Goal: Task Accomplishment & Management: Use online tool/utility

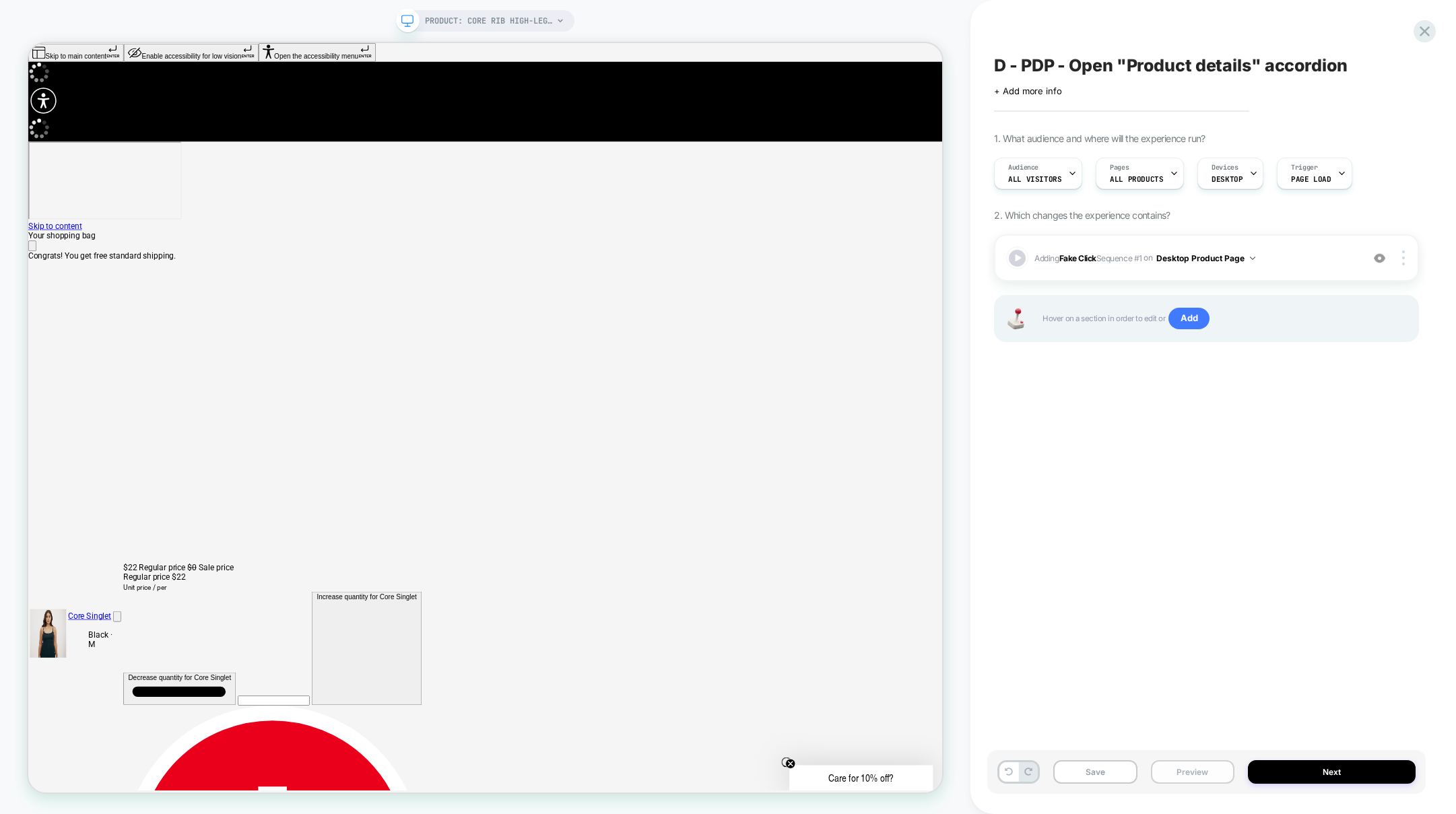
click at [1184, 774] on button "Preview" at bounding box center [1192, 772] width 83 height 23
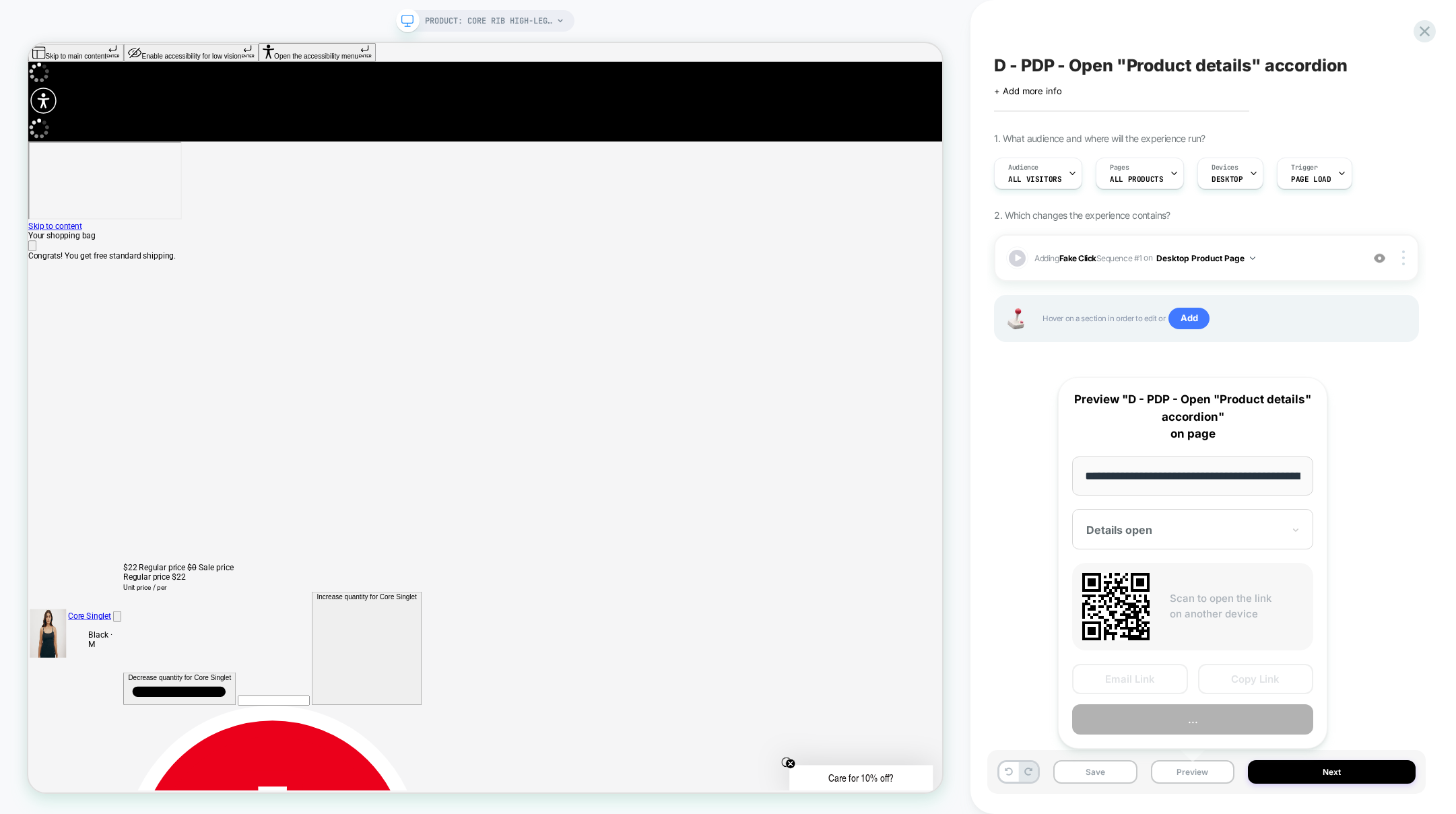
scroll to position [0, 286]
click at [1162, 713] on button "Preview" at bounding box center [1192, 720] width 241 height 30
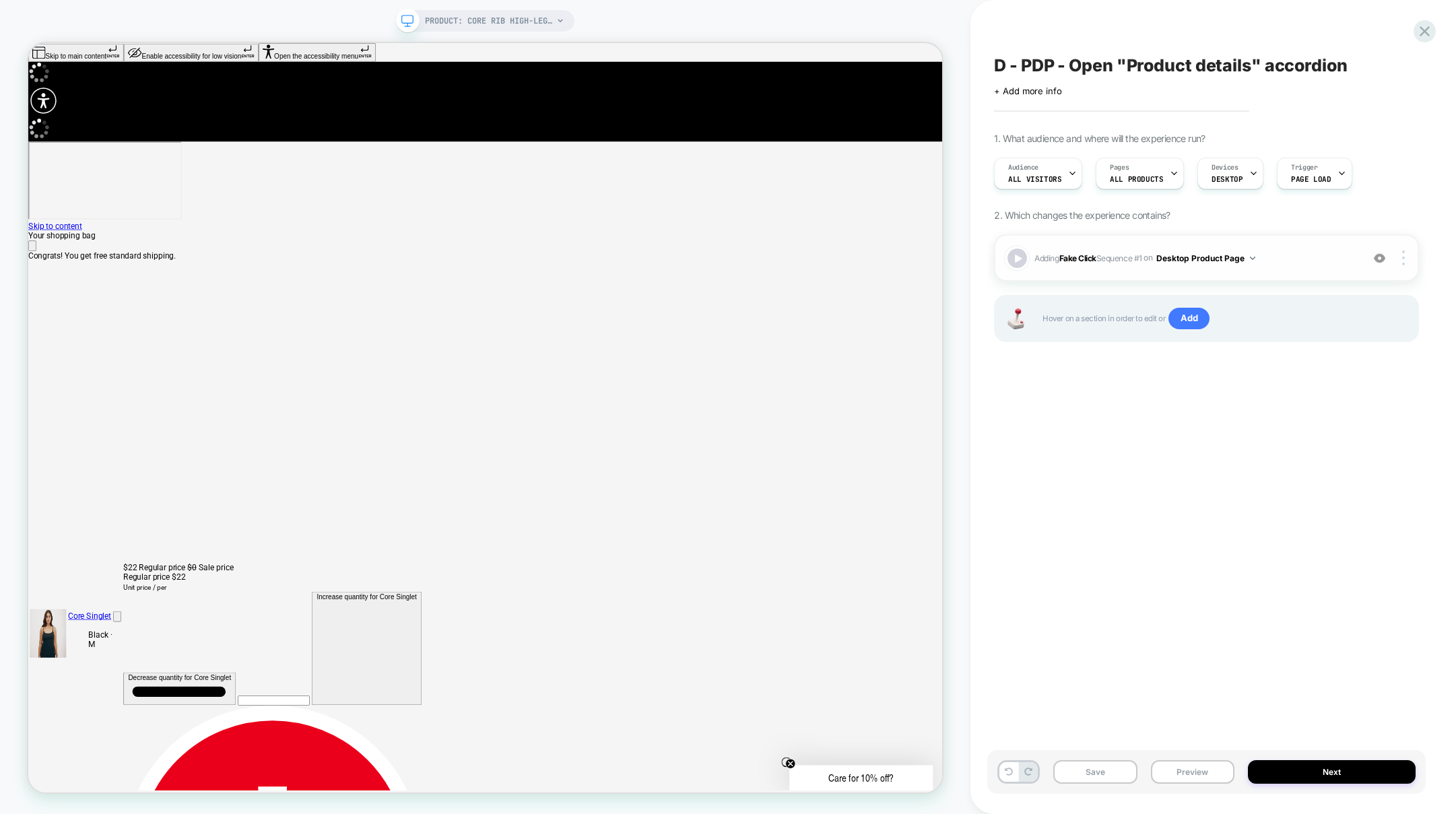
click at [1013, 261] on div at bounding box center [1017, 258] width 20 height 20
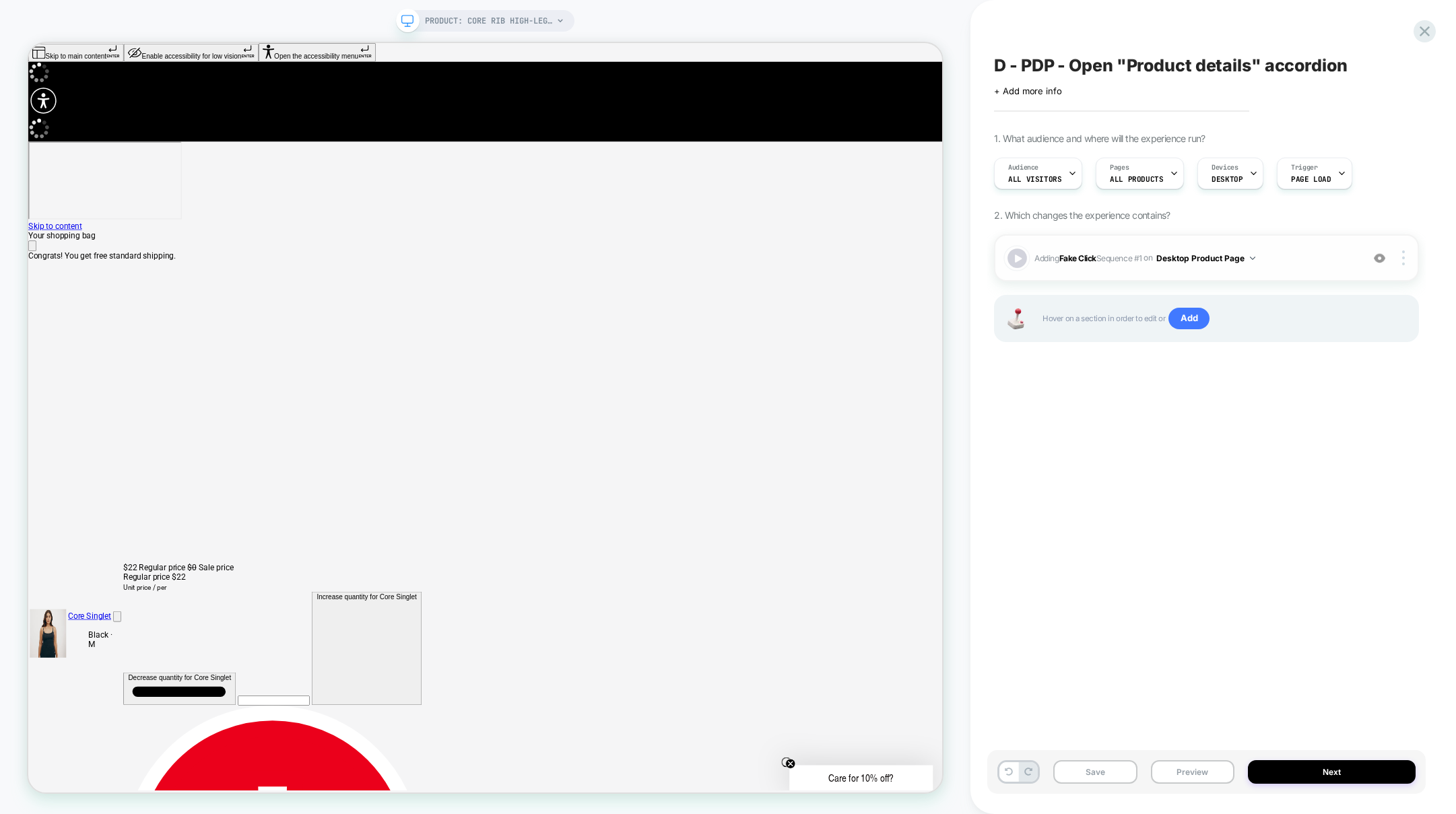
click at [1013, 261] on div at bounding box center [1017, 258] width 20 height 20
click at [1027, 590] on div "D - PDP - Open "Product details" accordion Click to edit experience details + A…" at bounding box center [1206, 406] width 438 height 787
click at [1018, 259] on div at bounding box center [1017, 258] width 20 height 20
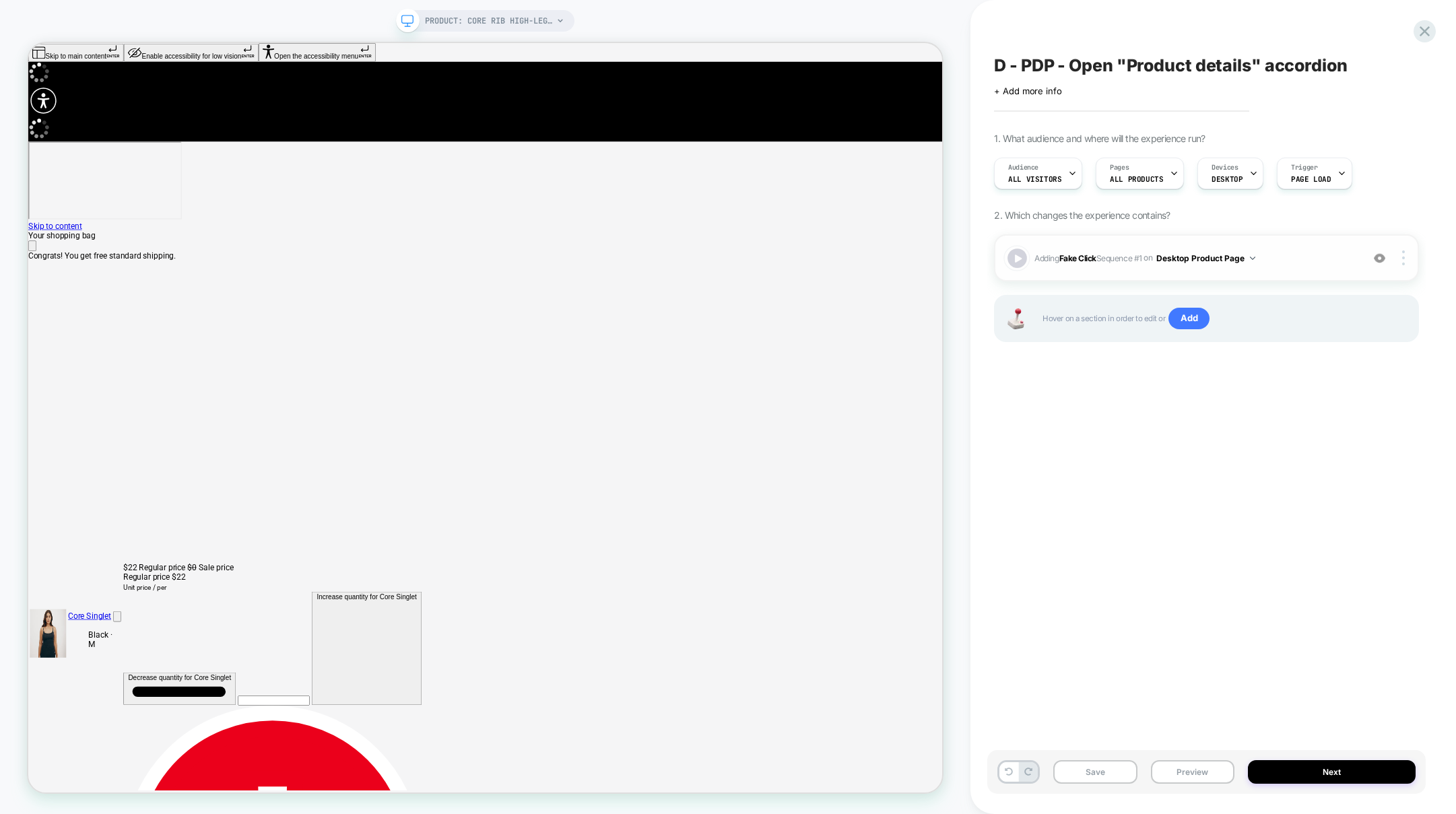
click at [1020, 260] on div at bounding box center [1017, 258] width 20 height 20
click at [1432, 35] on icon at bounding box center [1424, 31] width 18 height 18
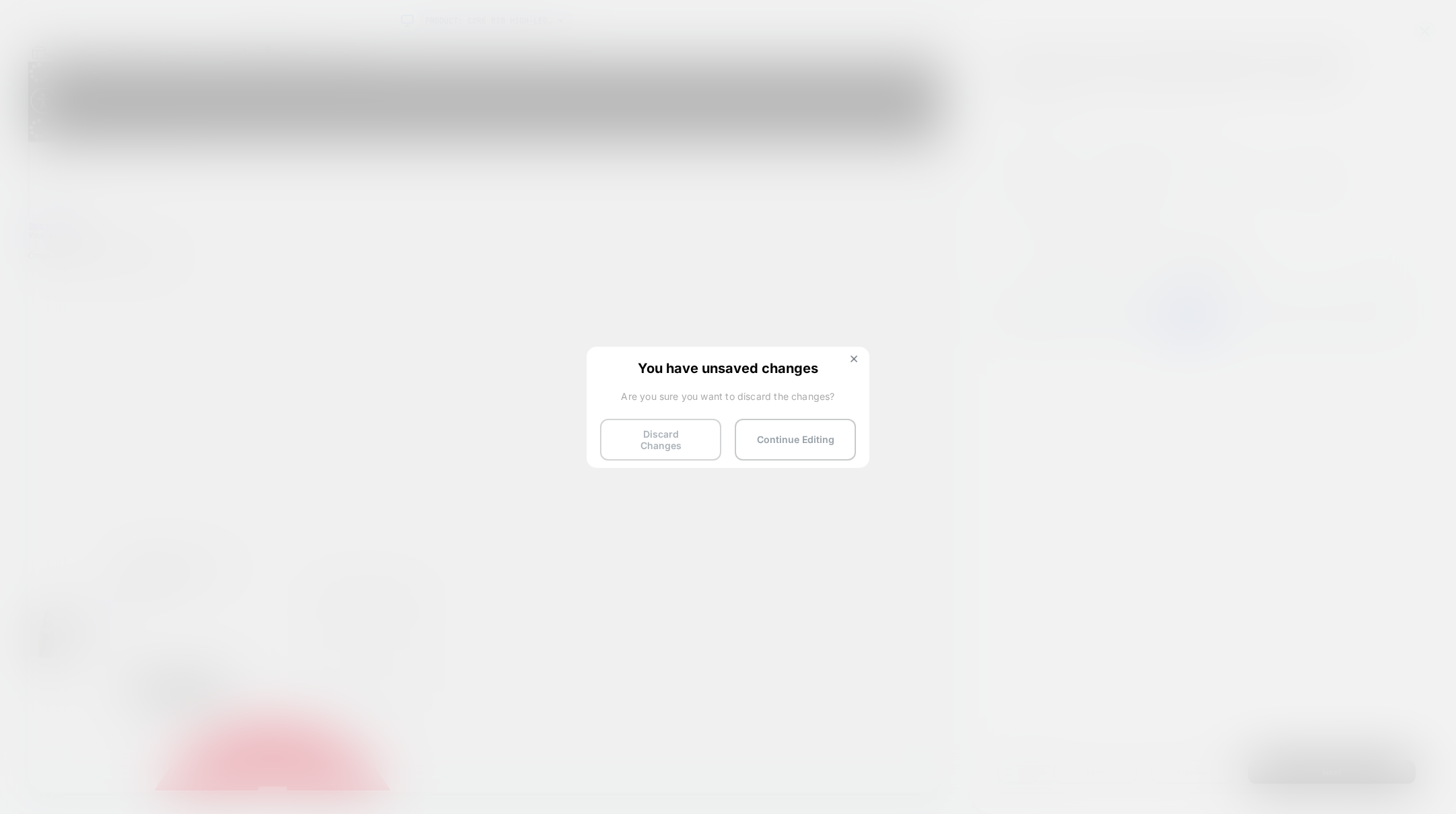
click at [686, 433] on button "Discard Changes" at bounding box center [660, 439] width 121 height 42
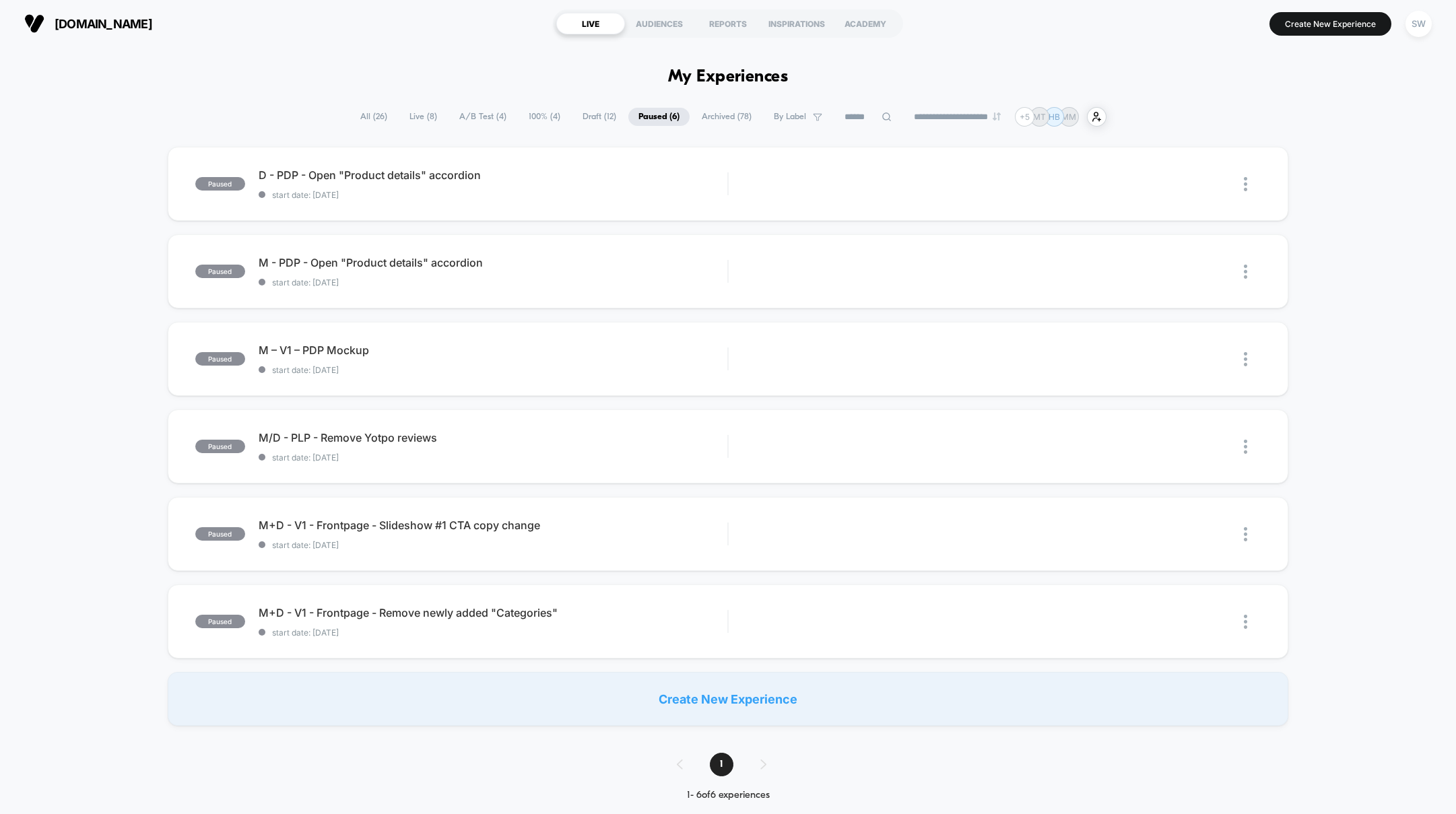
click at [477, 119] on span "A/B Test ( 4 )" at bounding box center [483, 116] width 67 height 18
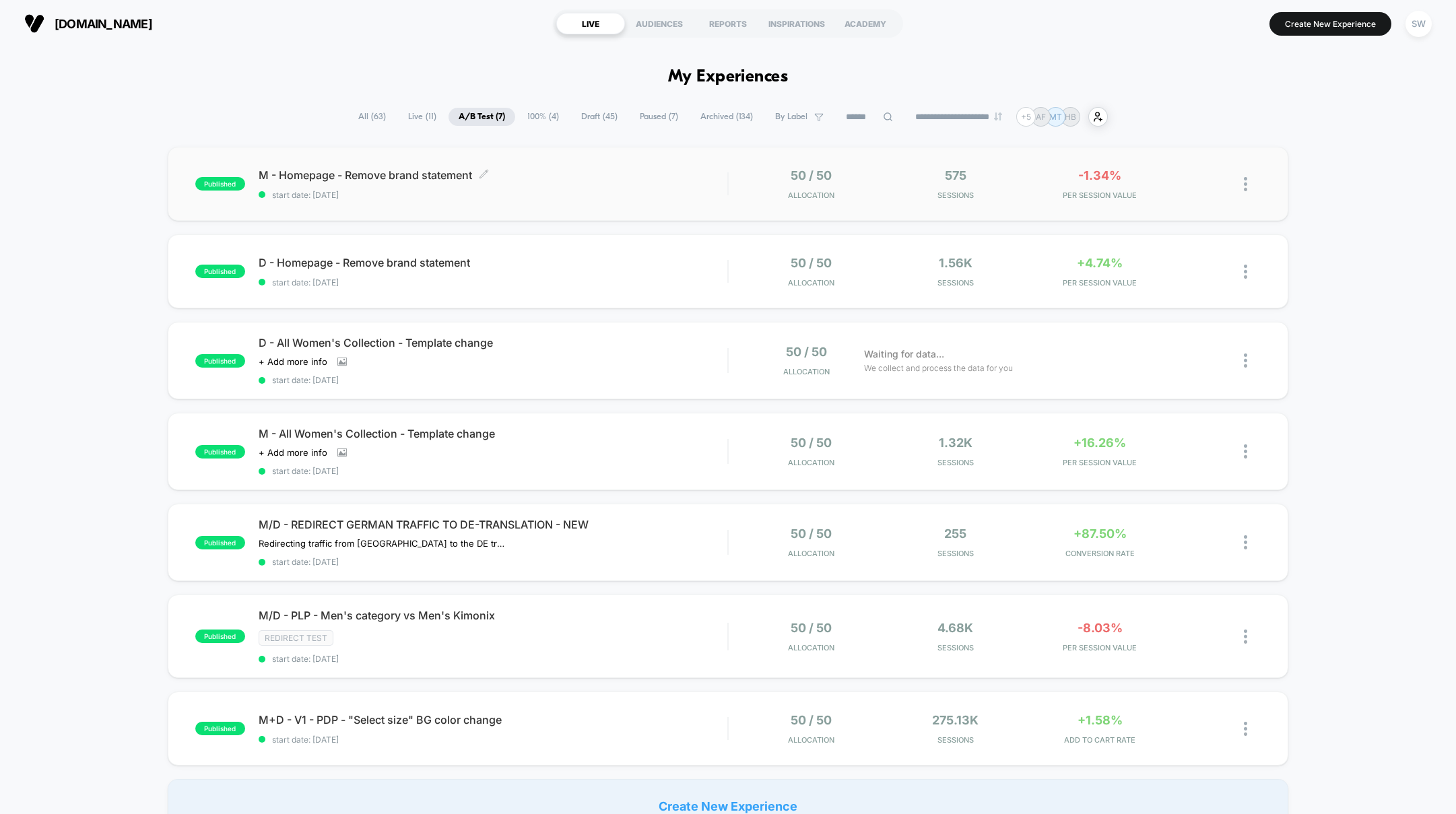
click at [676, 175] on span "M - Homepage - Remove brand statement Click to edit experience details" at bounding box center [493, 175] width 469 height 13
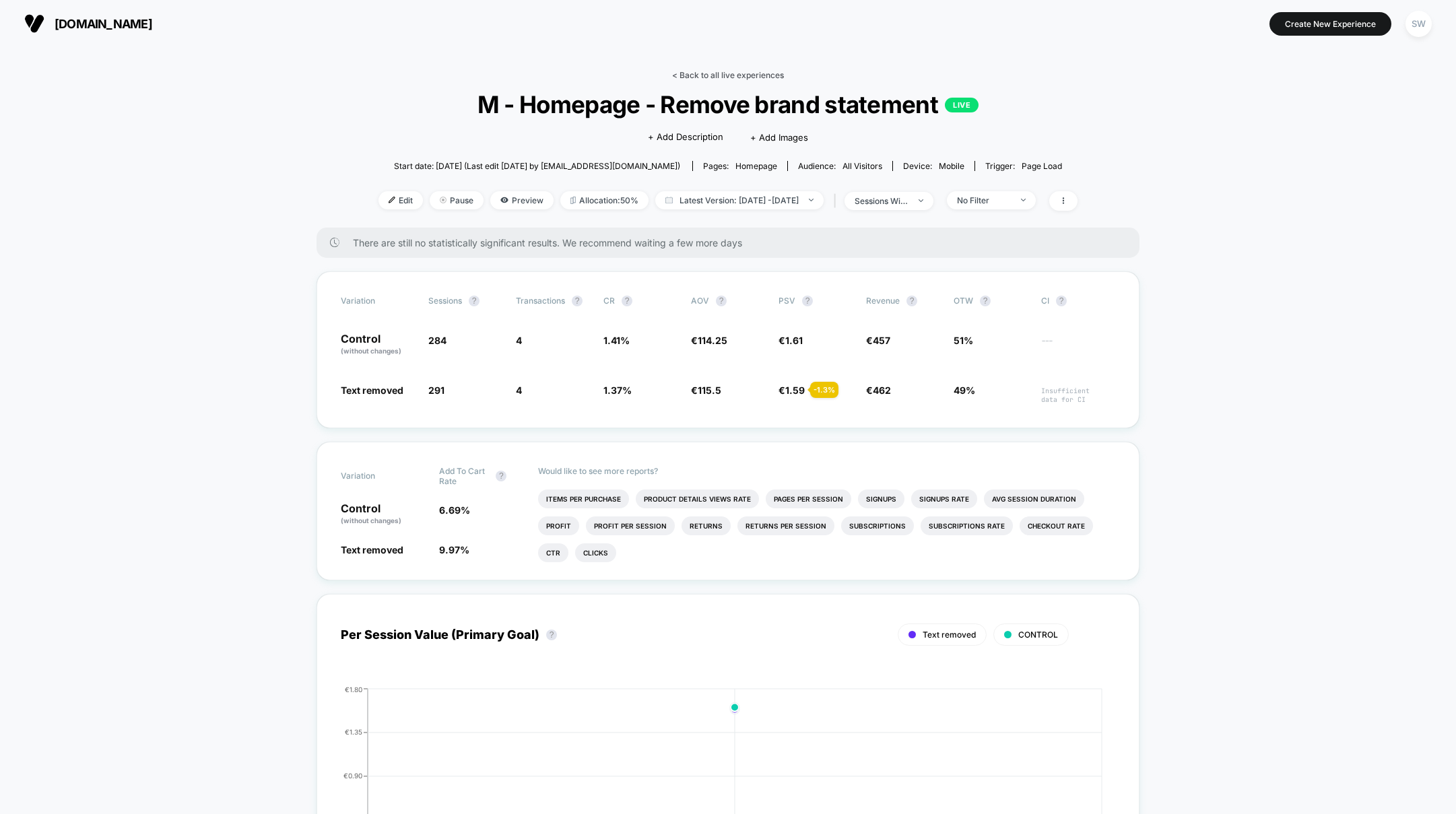
click at [693, 73] on link "< Back to all live experiences" at bounding box center [728, 75] width 112 height 10
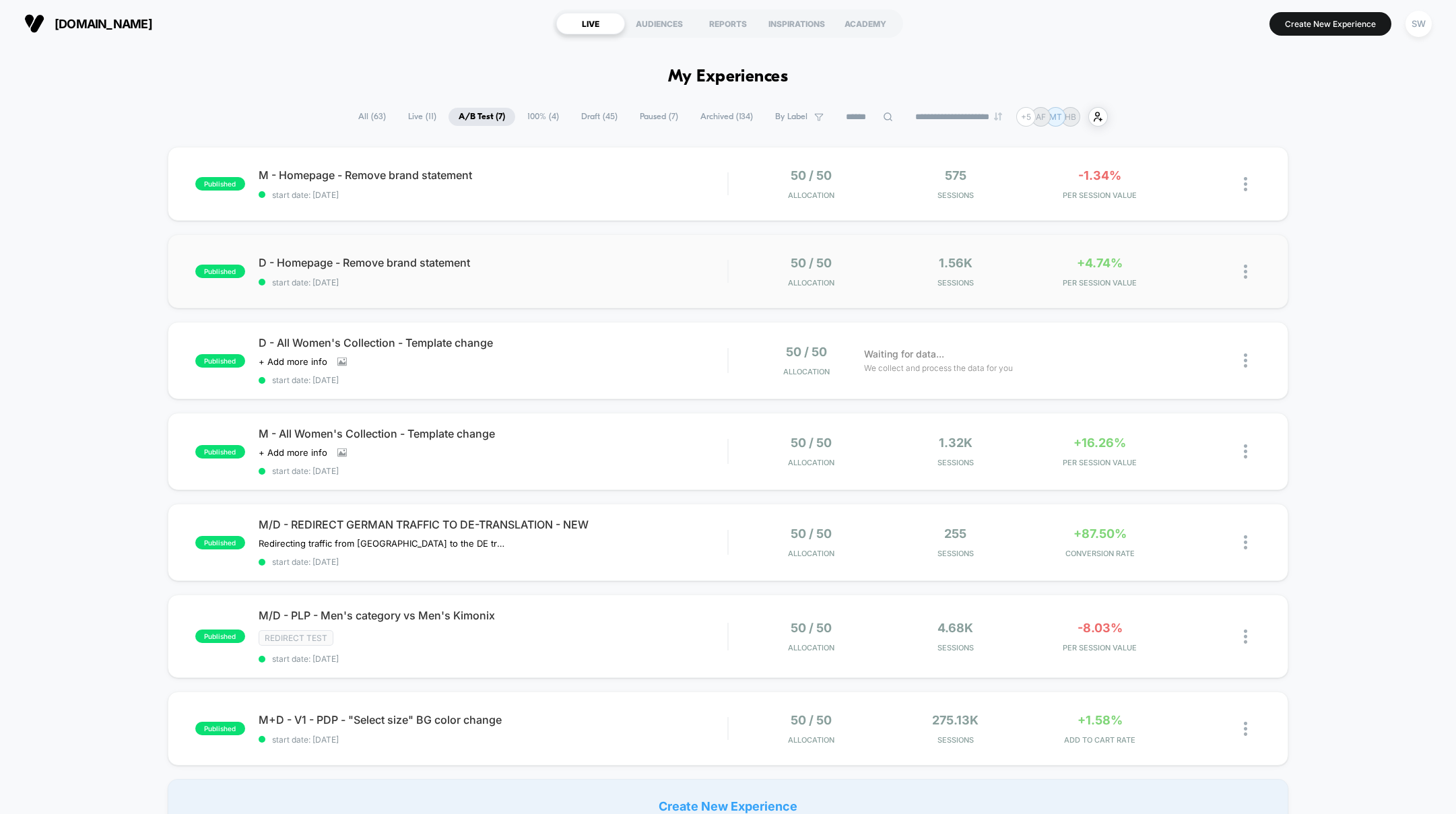
click at [663, 304] on div "published D - Homepage - Remove brand statement start date: 09/10/2025 50 / 50 …" at bounding box center [728, 271] width 1121 height 74
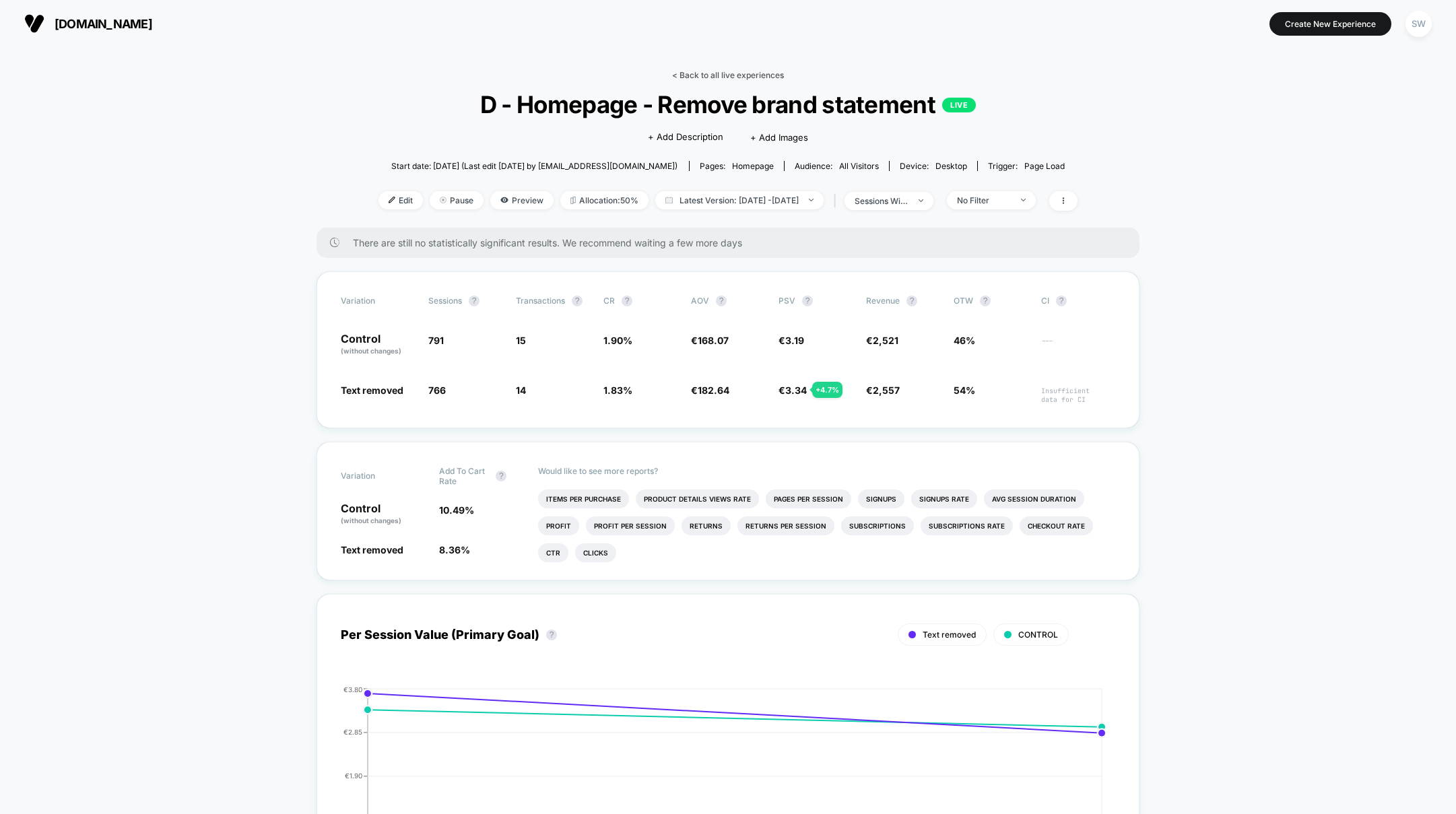
click at [722, 71] on link "< Back to all live experiences" at bounding box center [728, 75] width 112 height 10
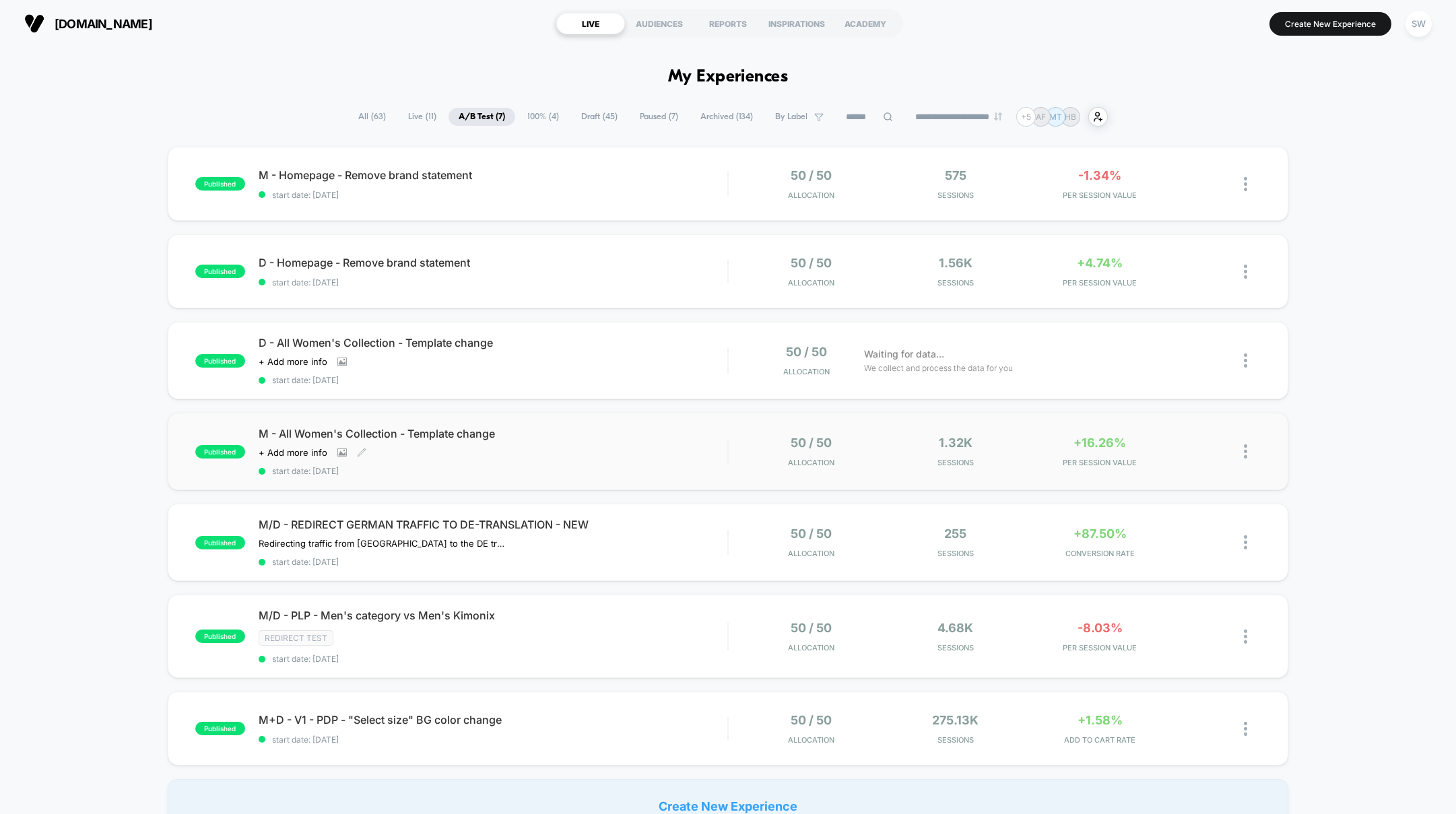
click at [647, 459] on div "M - All Women's Collection - Template change Click to view images Click to edit…" at bounding box center [493, 451] width 469 height 49
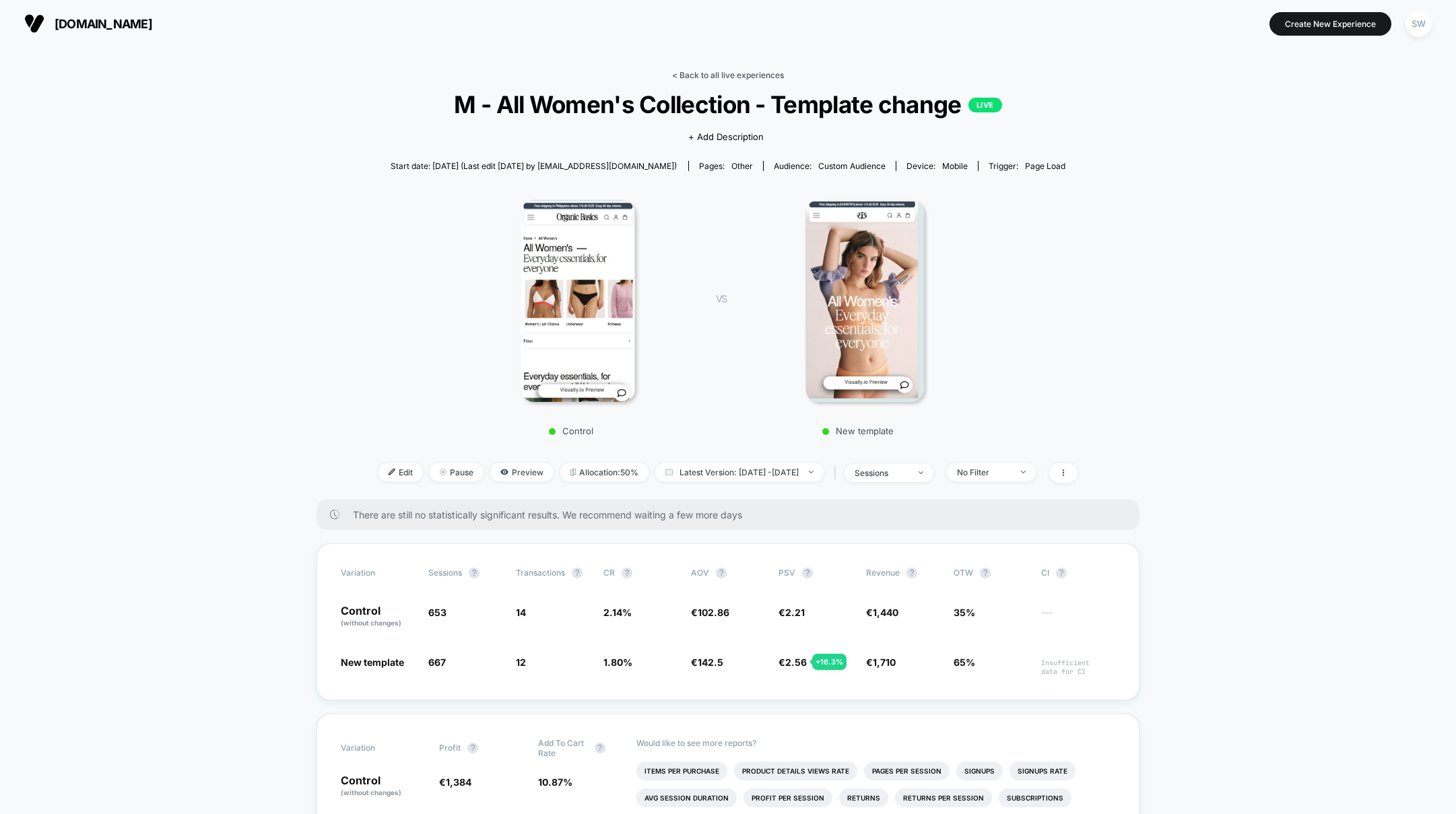
click at [694, 77] on link "< Back to all live experiences" at bounding box center [728, 75] width 112 height 10
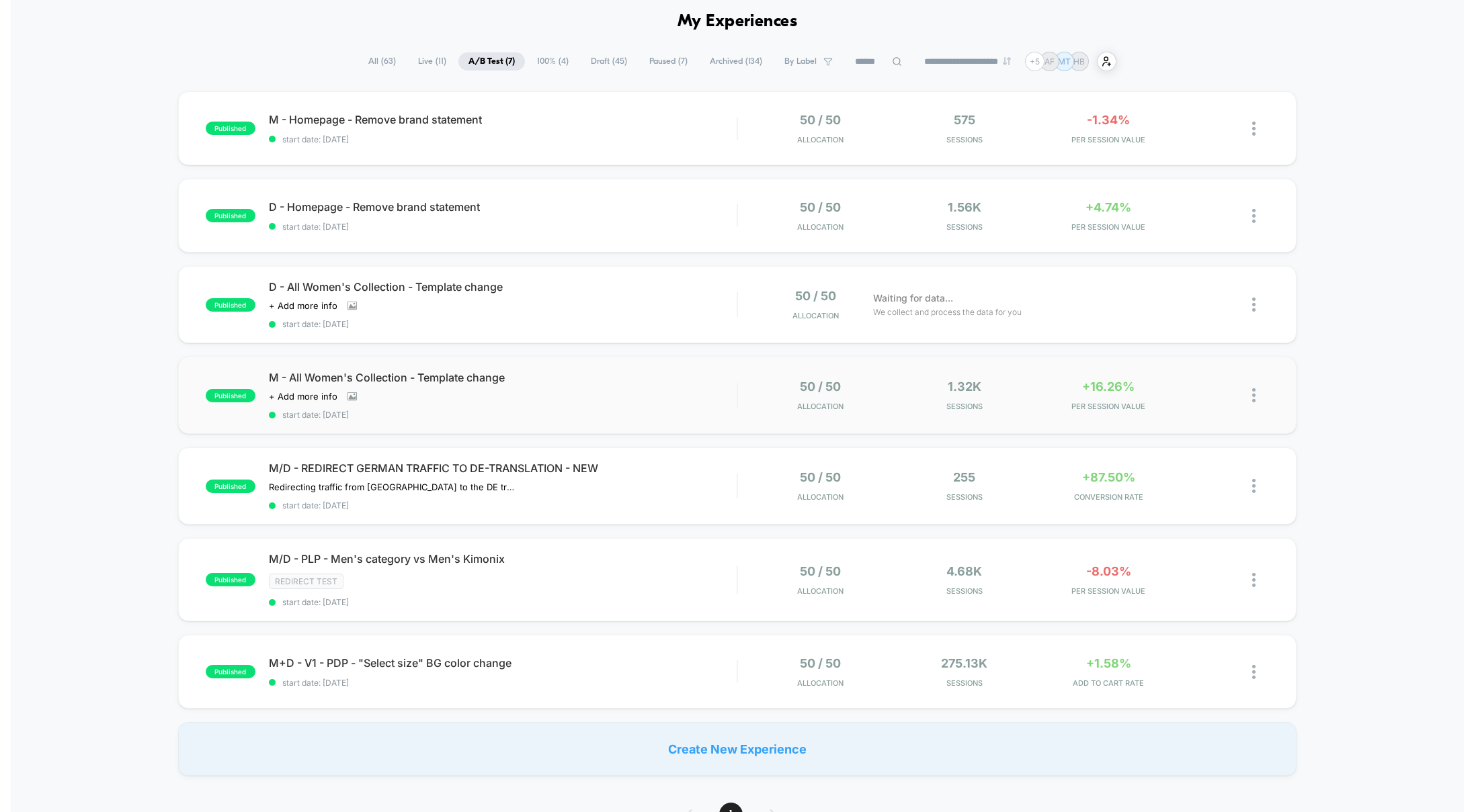
scroll to position [58, 0]
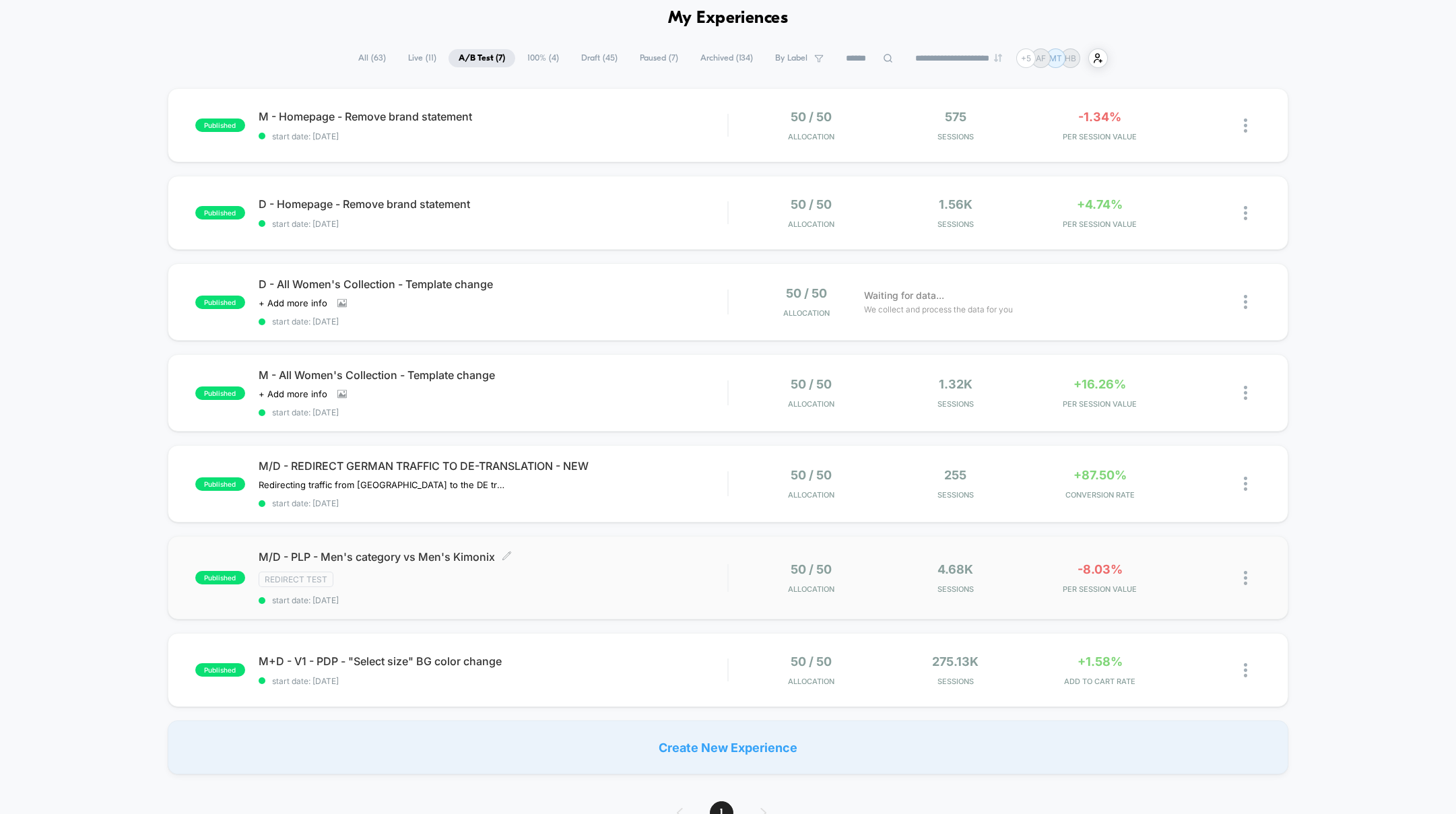
click at [649, 596] on span "start date: [DATE]" at bounding box center [493, 601] width 469 height 10
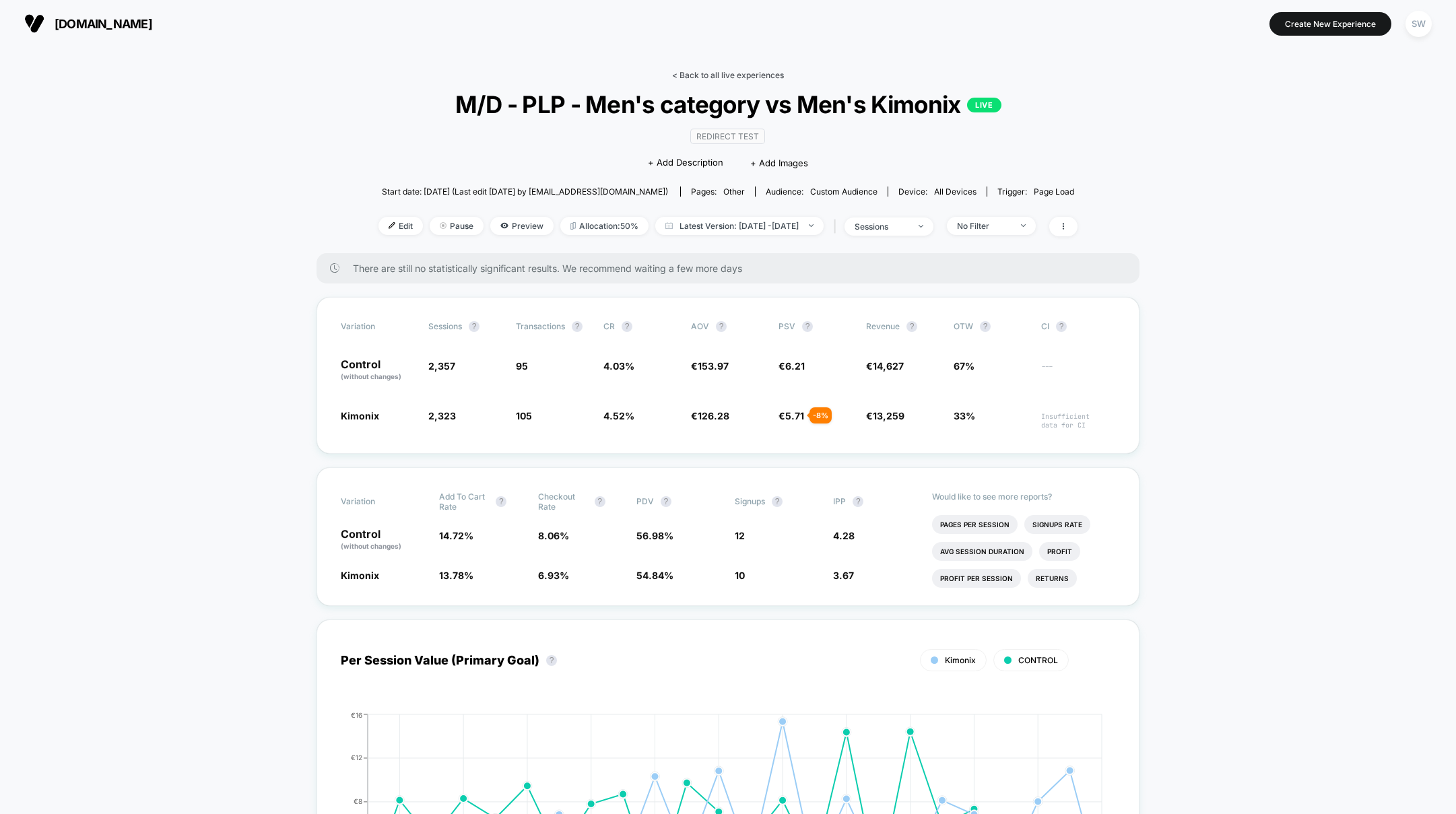
click at [709, 75] on link "< Back to all live experiences" at bounding box center [728, 75] width 112 height 10
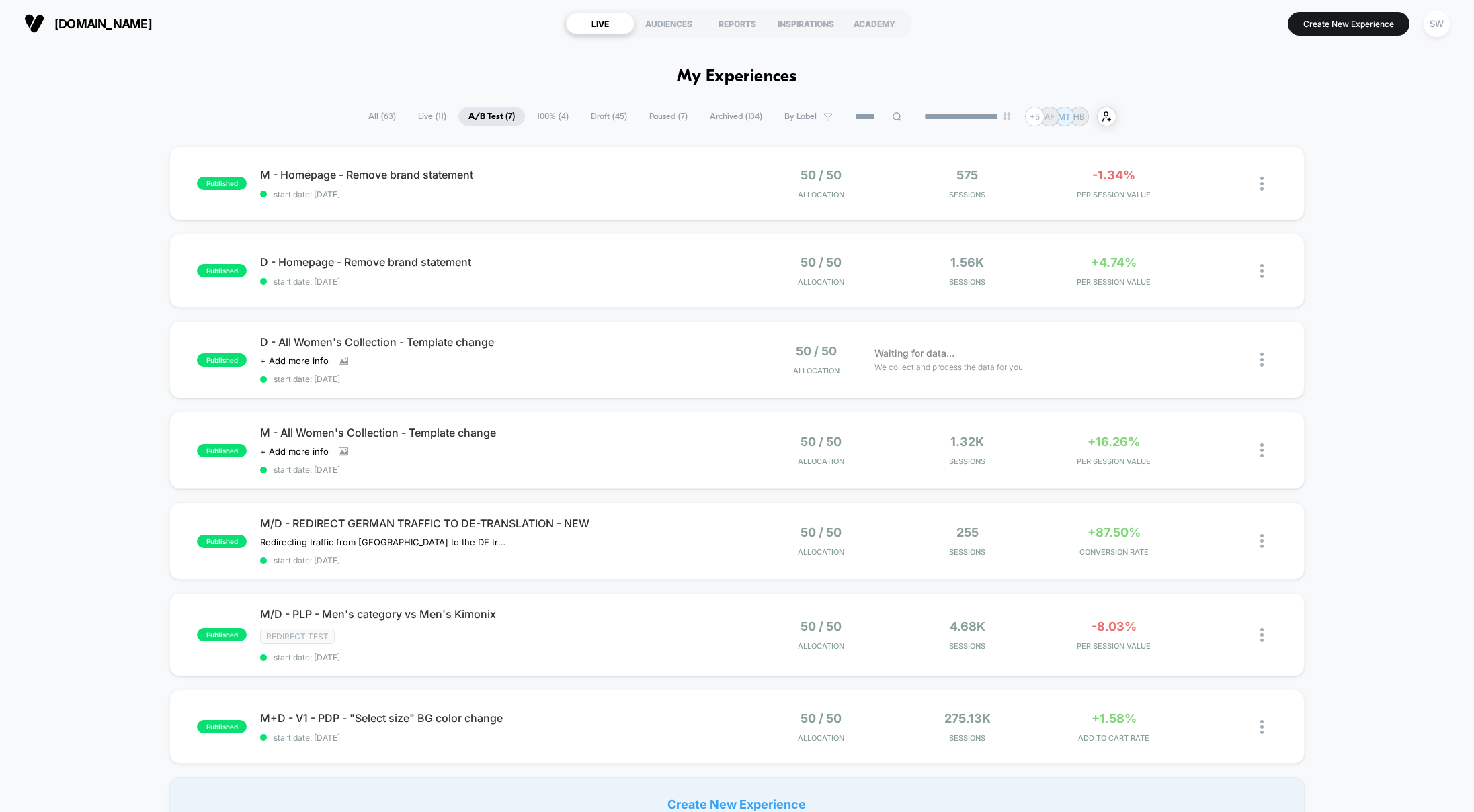
click at [485, 120] on span "A/B Test ( 7 )" at bounding box center [492, 116] width 66 height 18
click at [669, 190] on span "start date: [DATE]" at bounding box center [498, 195] width 476 height 10
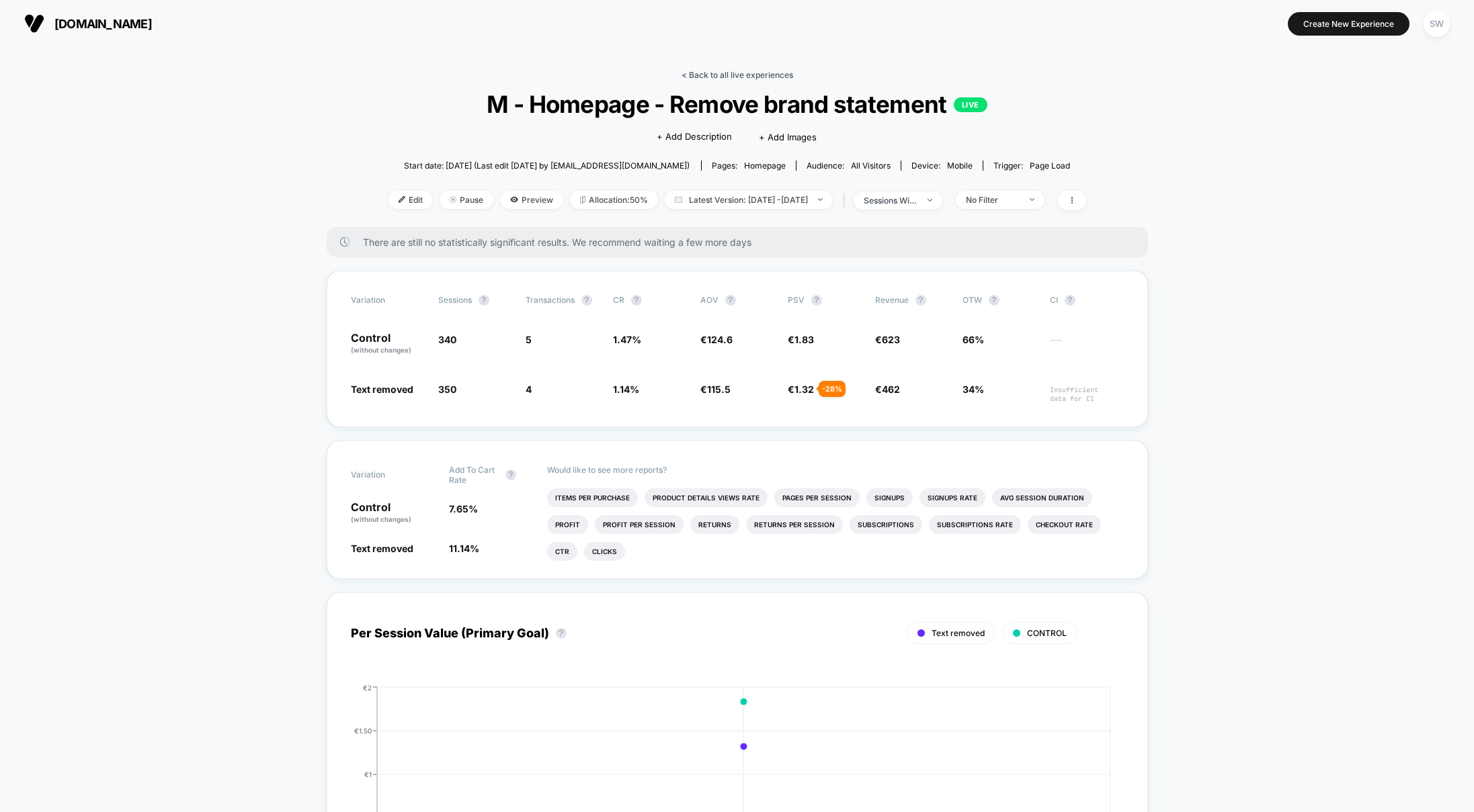
click at [743, 74] on link "< Back to all live experiences" at bounding box center [737, 75] width 112 height 10
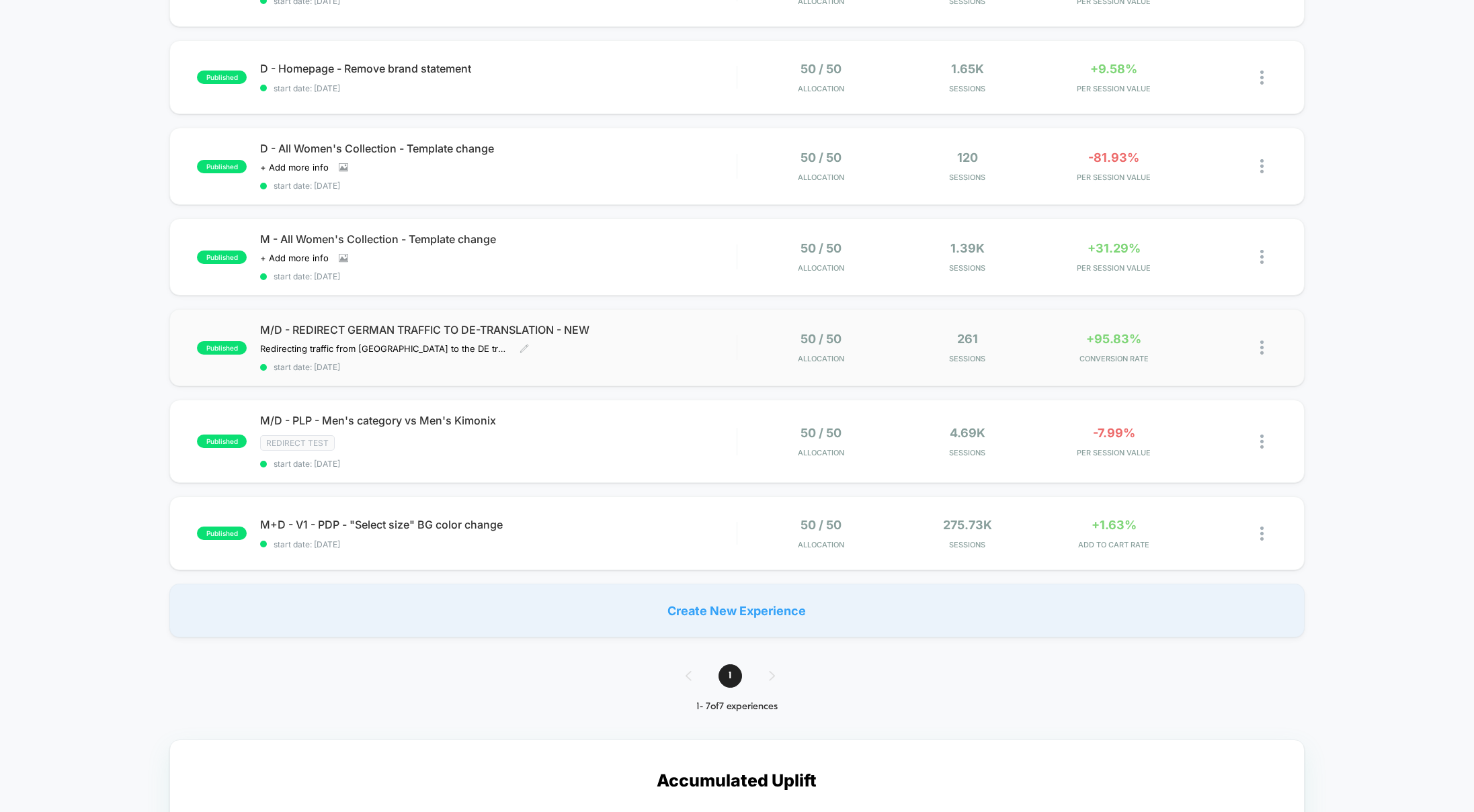
scroll to position [195, 0]
click at [693, 157] on div "D - All Women's Collection - Template change Click to view images Click to edit…" at bounding box center [498, 164] width 476 height 49
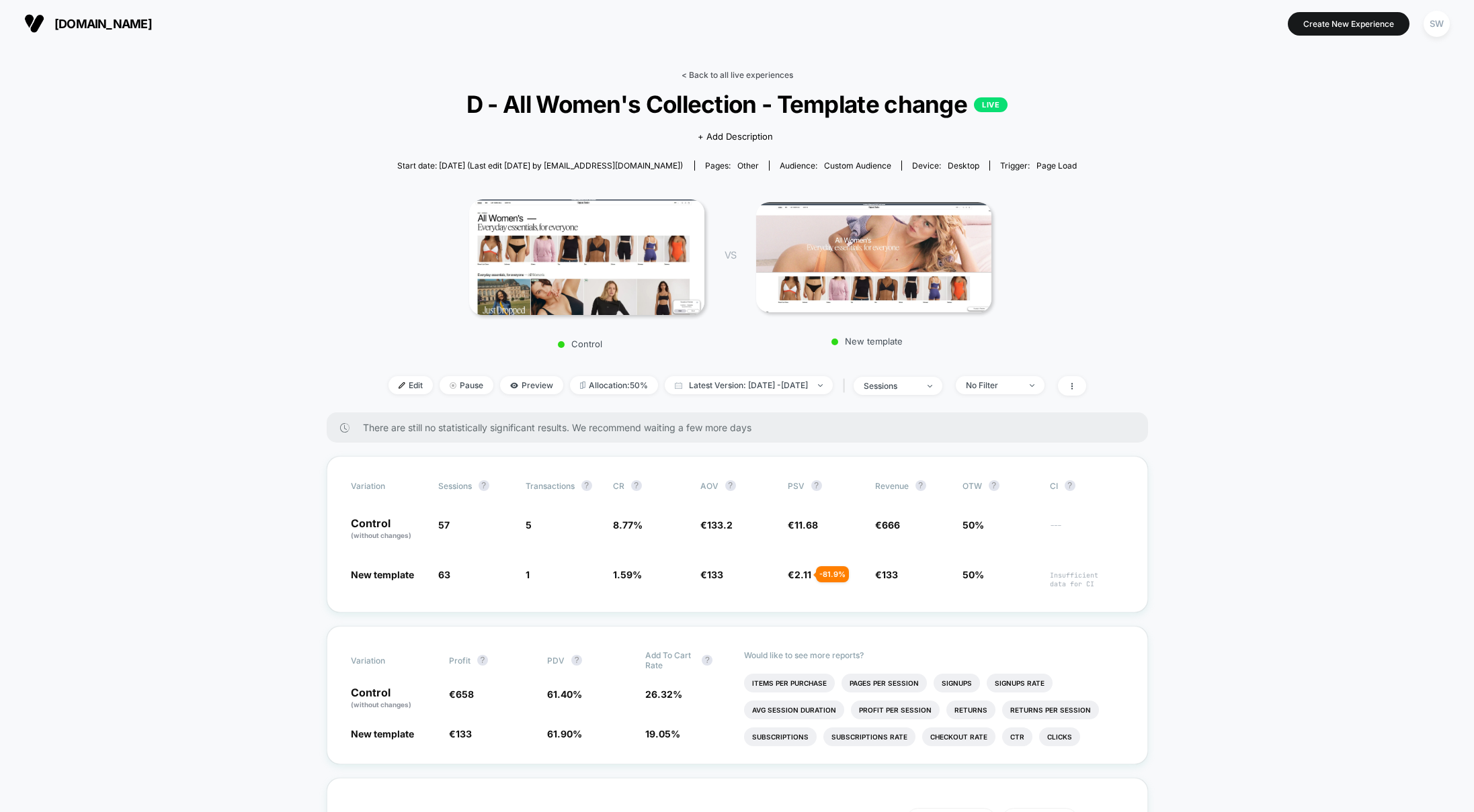
click at [710, 73] on link "< Back to all live experiences" at bounding box center [737, 75] width 112 height 10
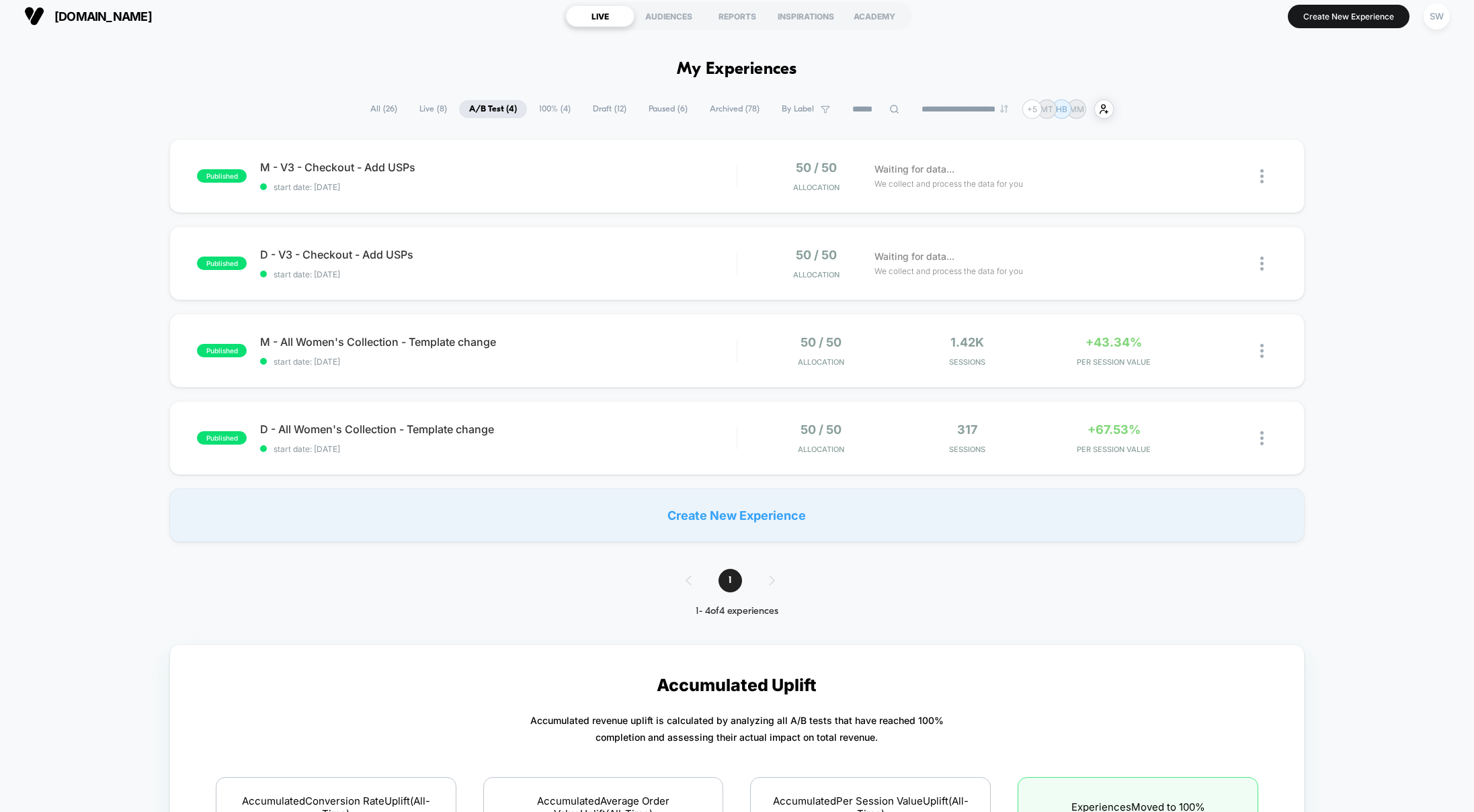
scroll to position [8, 0]
click at [693, 365] on div "published M - All Women's Collection - Template change Click to edit experience…" at bounding box center [737, 349] width 1136 height 74
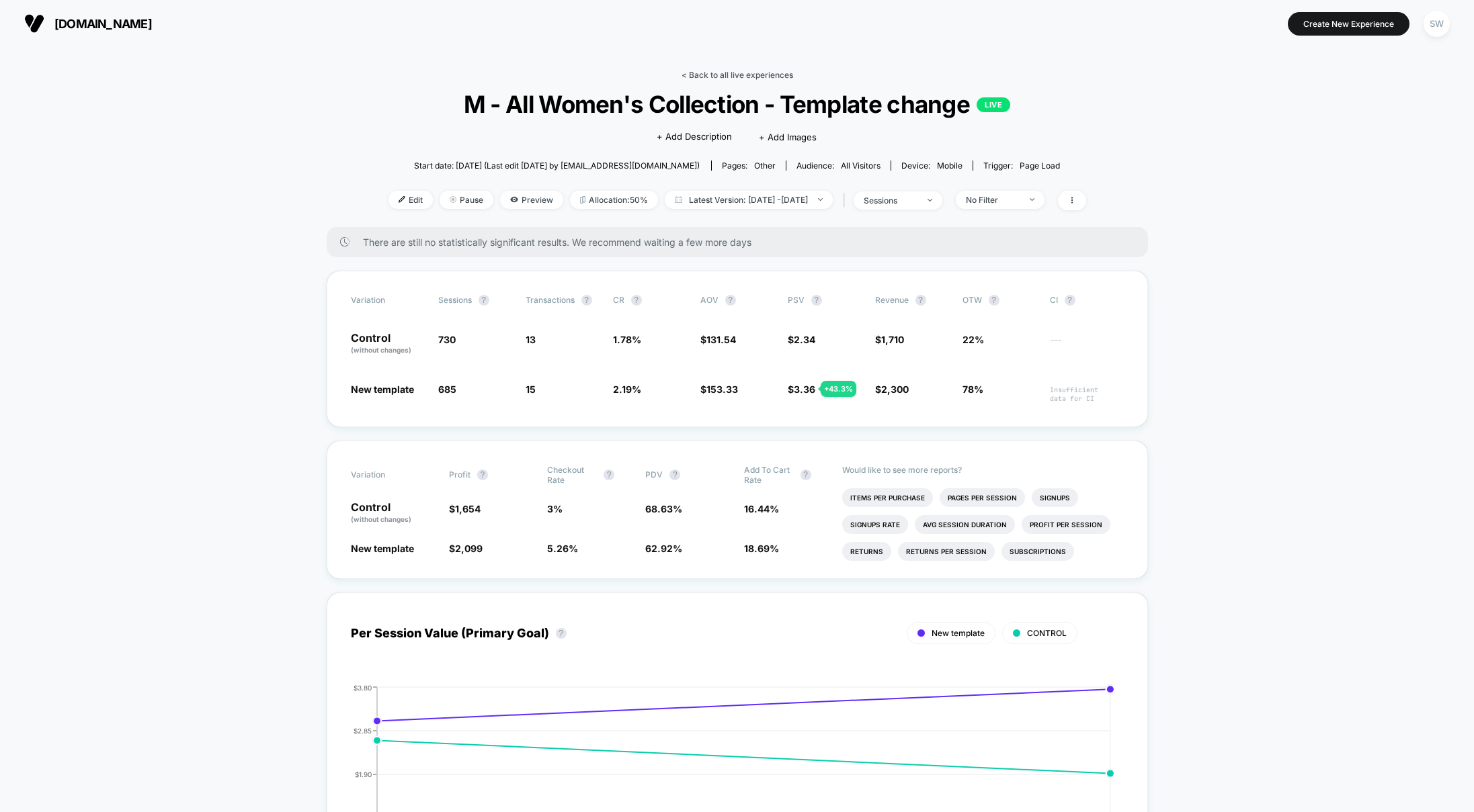
click at [707, 73] on link "< Back to all live experiences" at bounding box center [737, 75] width 112 height 10
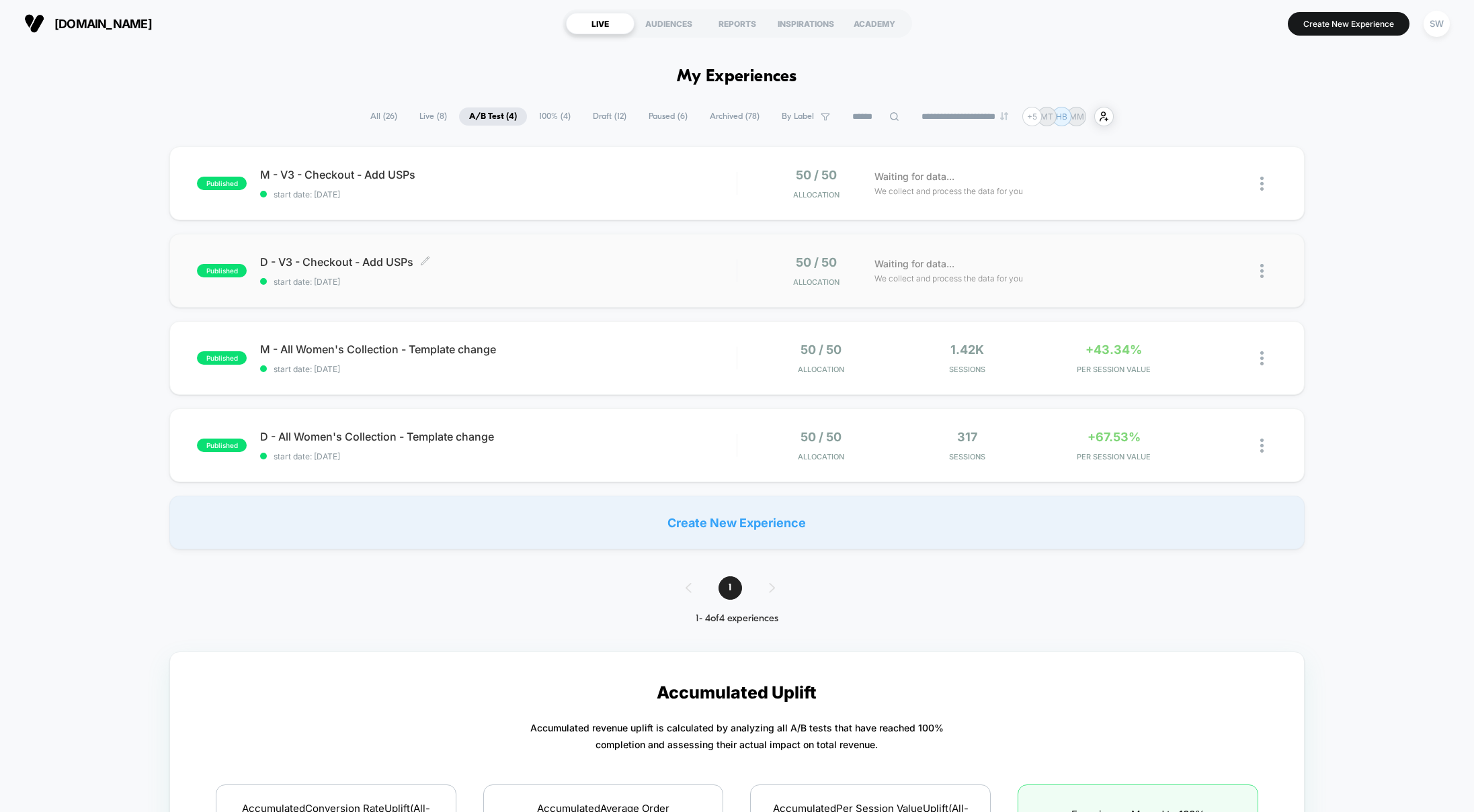
click at [608, 275] on div "D - V3 - Checkout - Add USPs Click to edit experience details Click to edit exp…" at bounding box center [498, 270] width 476 height 31
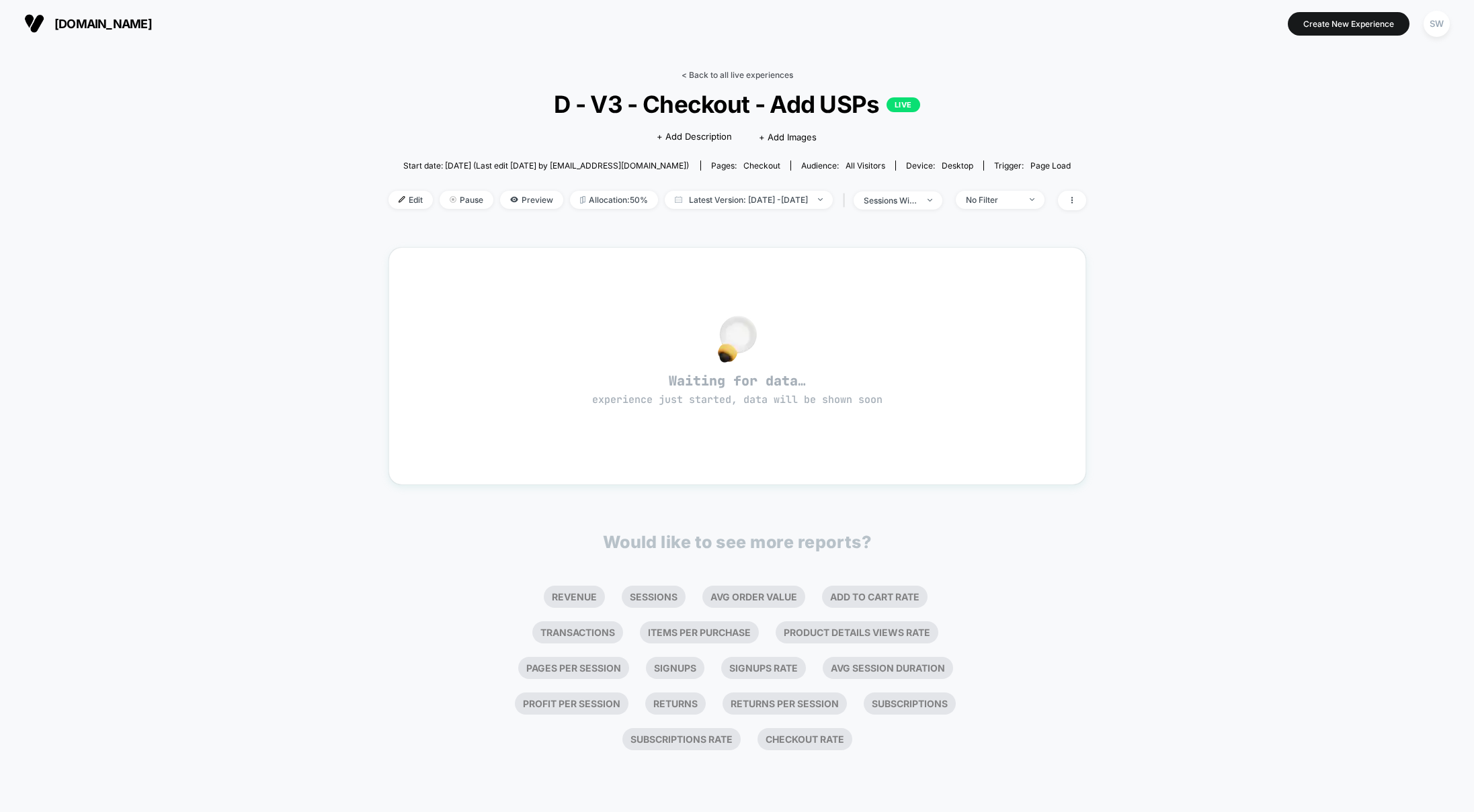
click at [716, 73] on link "< Back to all live experiences" at bounding box center [737, 75] width 112 height 10
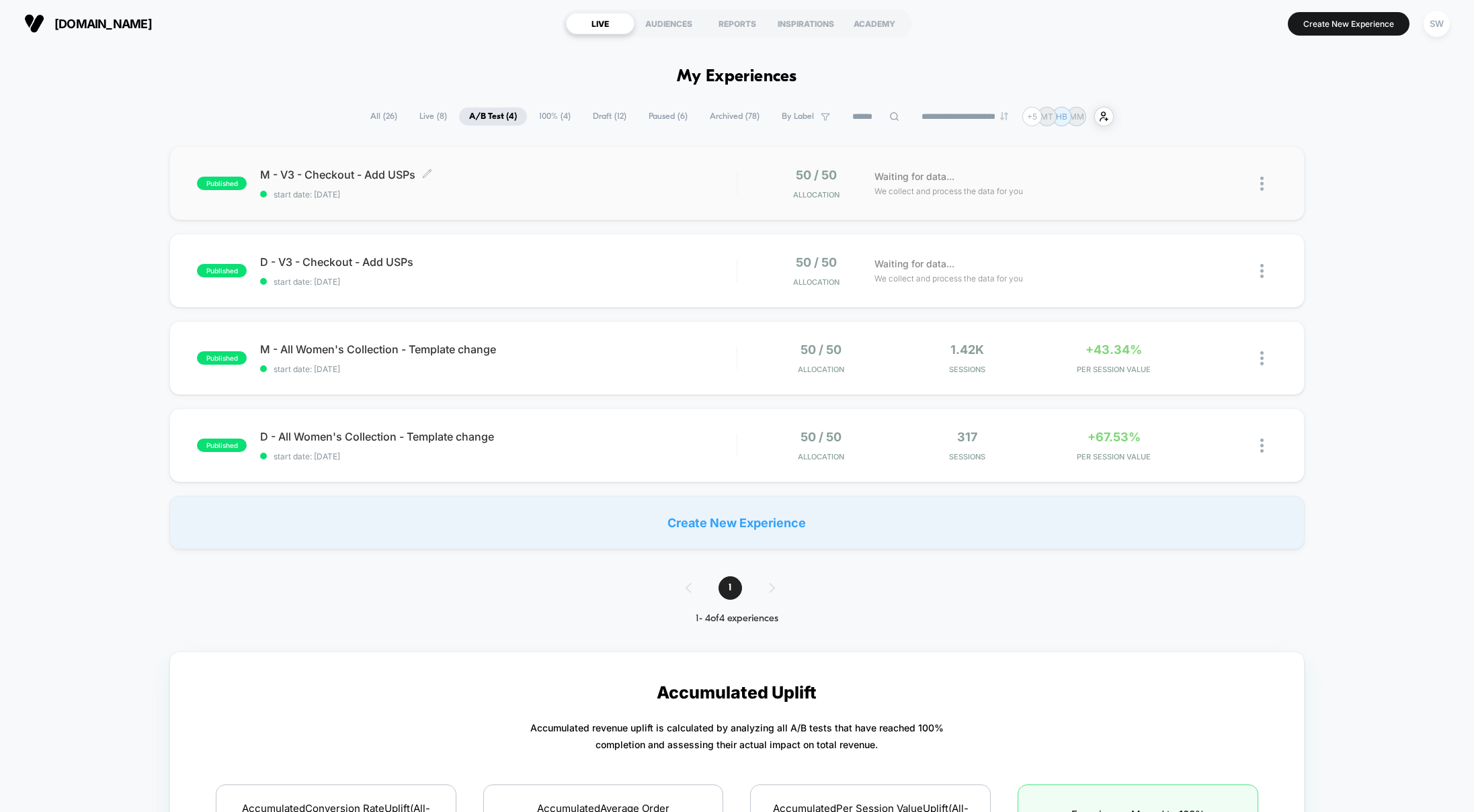
click at [613, 195] on span "start date: [DATE]" at bounding box center [498, 195] width 476 height 10
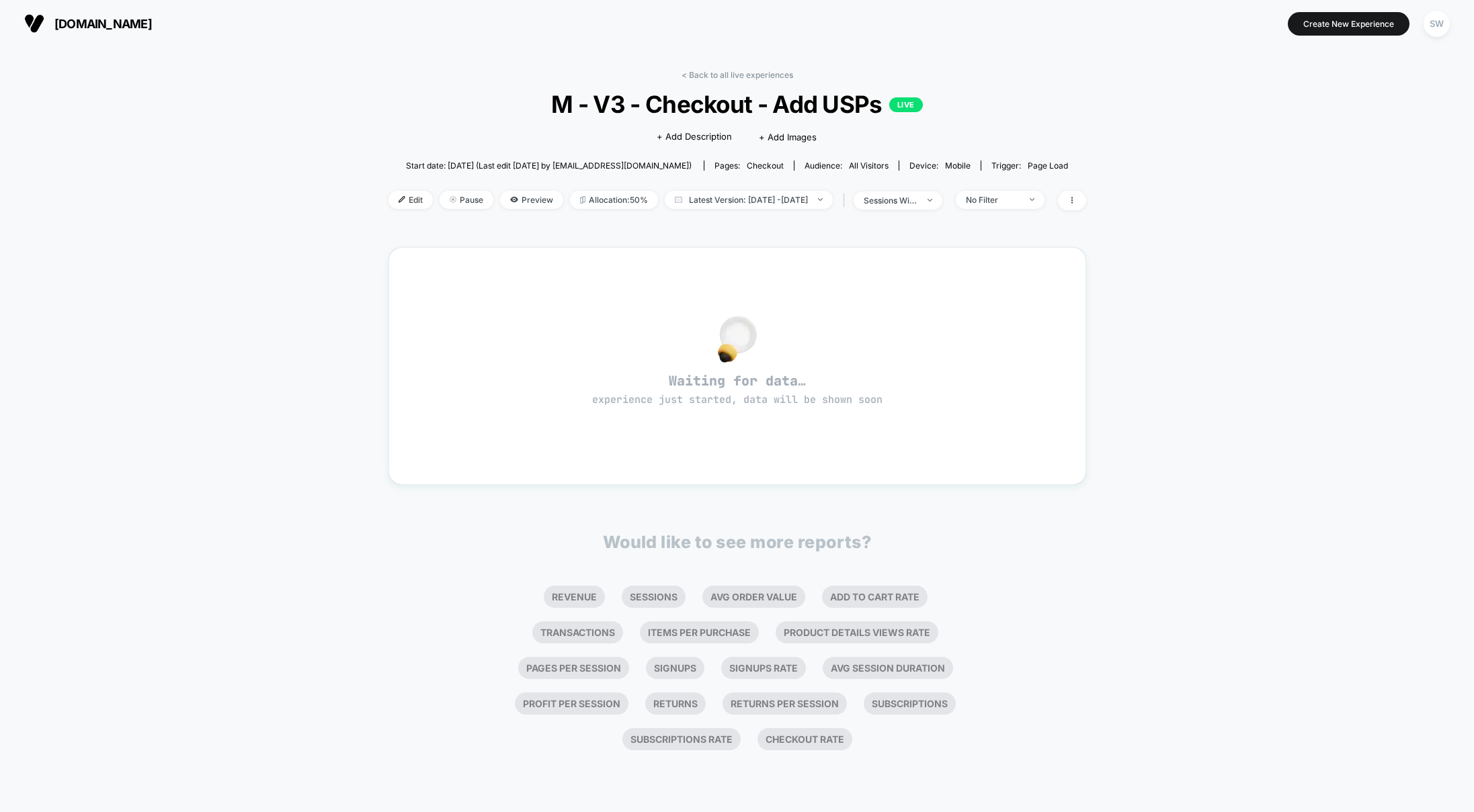
click at [697, 75] on link "< Back to all live experiences" at bounding box center [737, 75] width 112 height 10
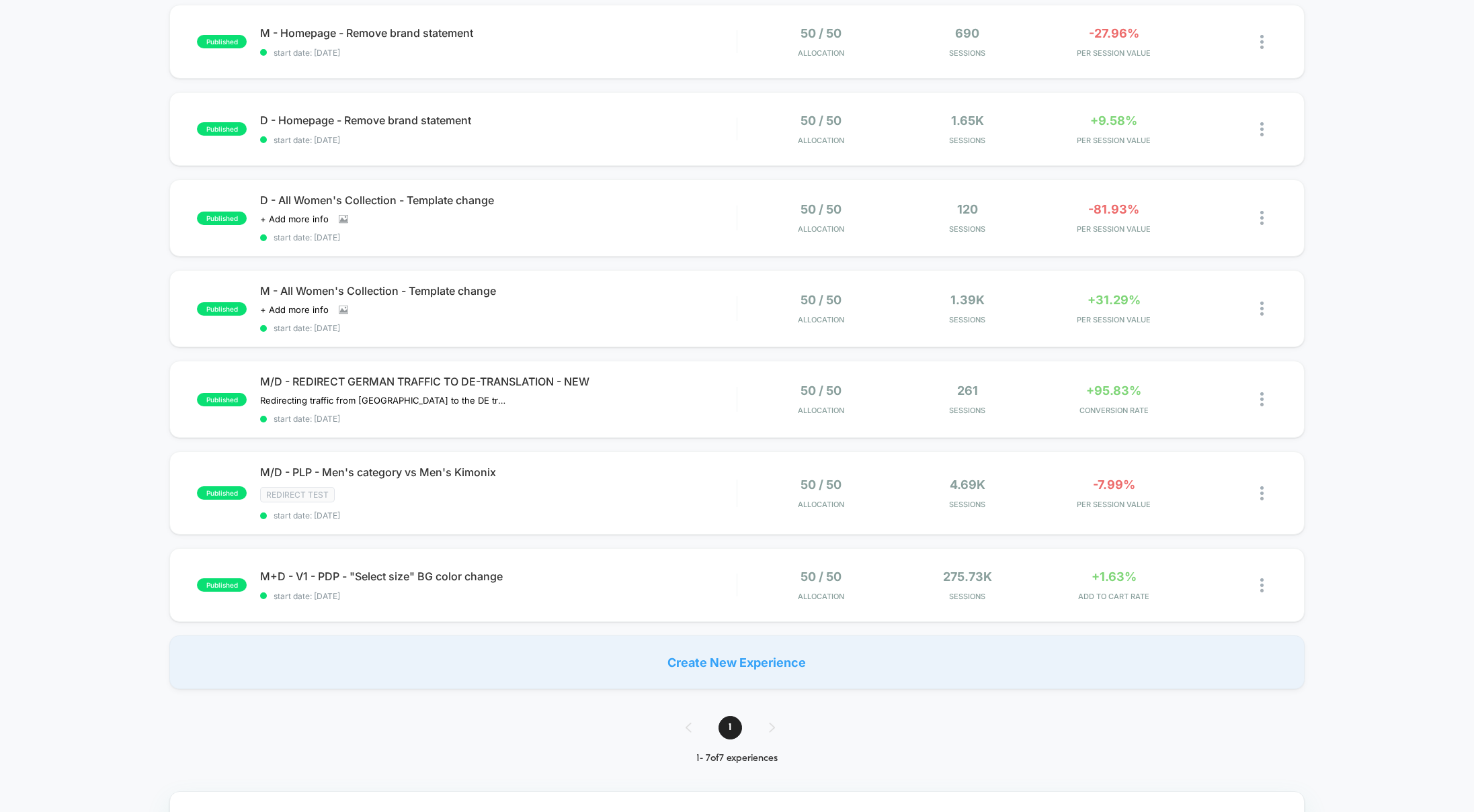
scroll to position [142, 0]
click at [643, 227] on div "D - All Women's Collection - Template change Click to view images Click to edit…" at bounding box center [498, 217] width 476 height 49
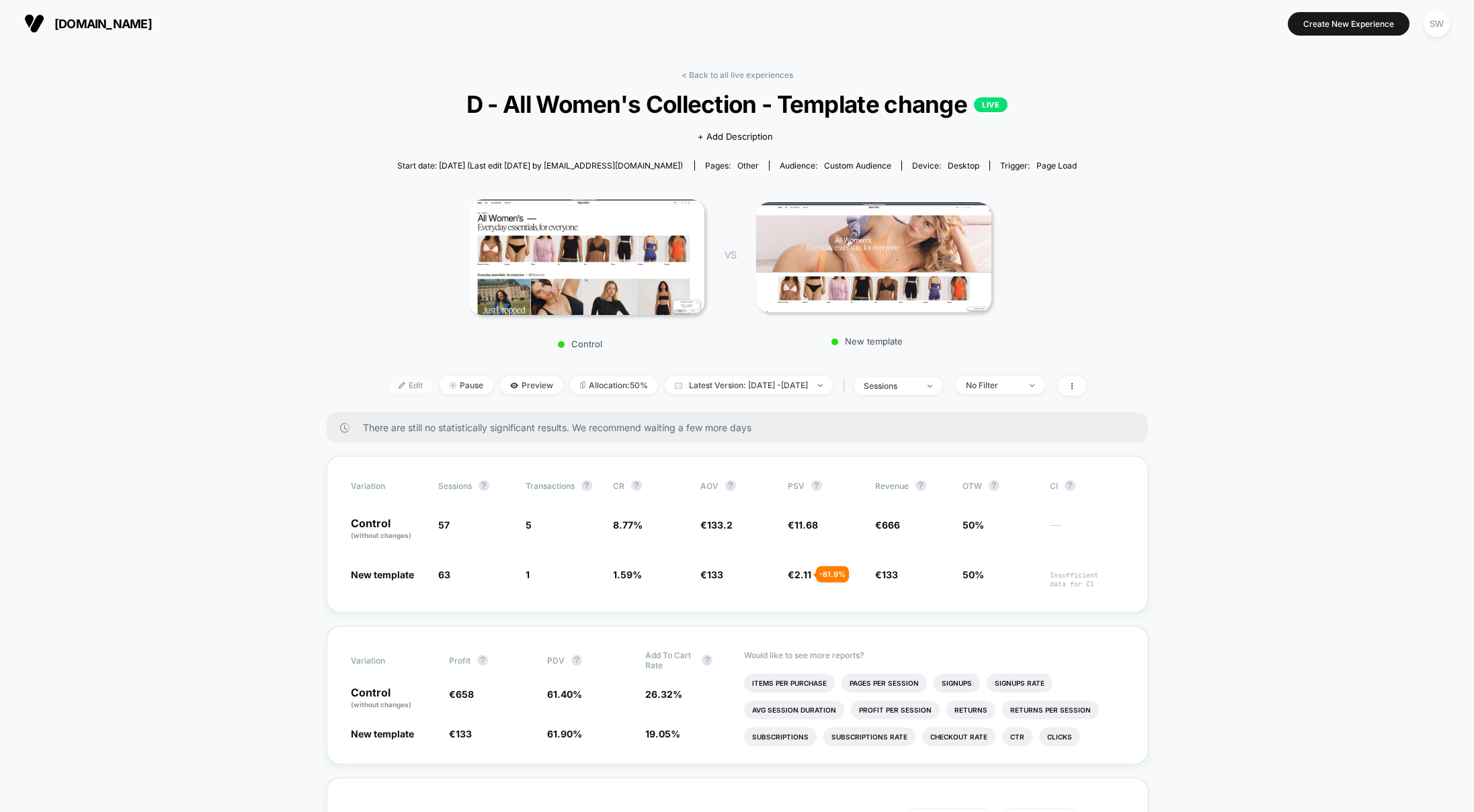
click at [394, 381] on span "Edit" at bounding box center [411, 385] width 44 height 18
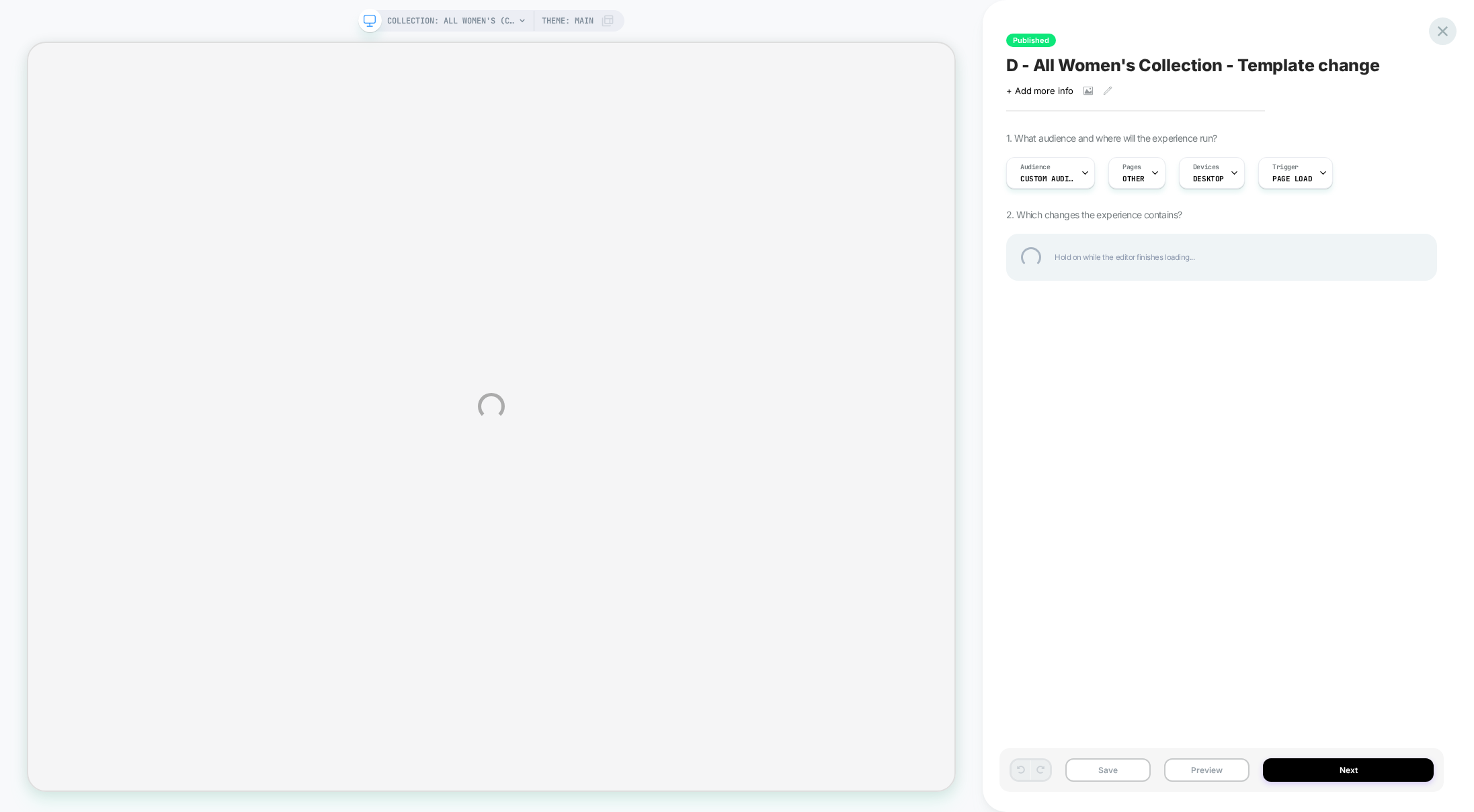
click at [1440, 27] on div at bounding box center [1443, 31] width 28 height 28
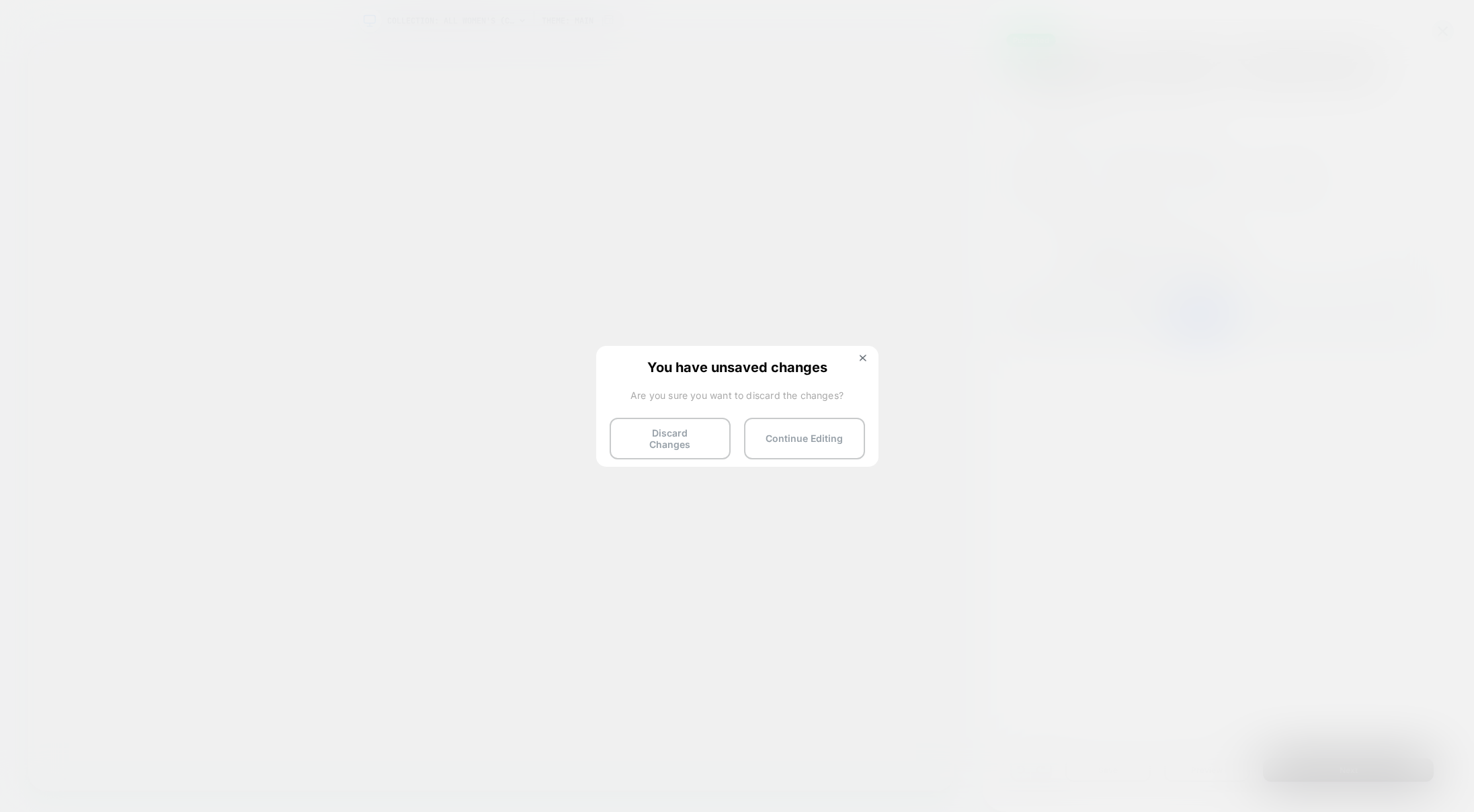
click at [682, 442] on button "Discard Changes" at bounding box center [670, 438] width 121 height 42
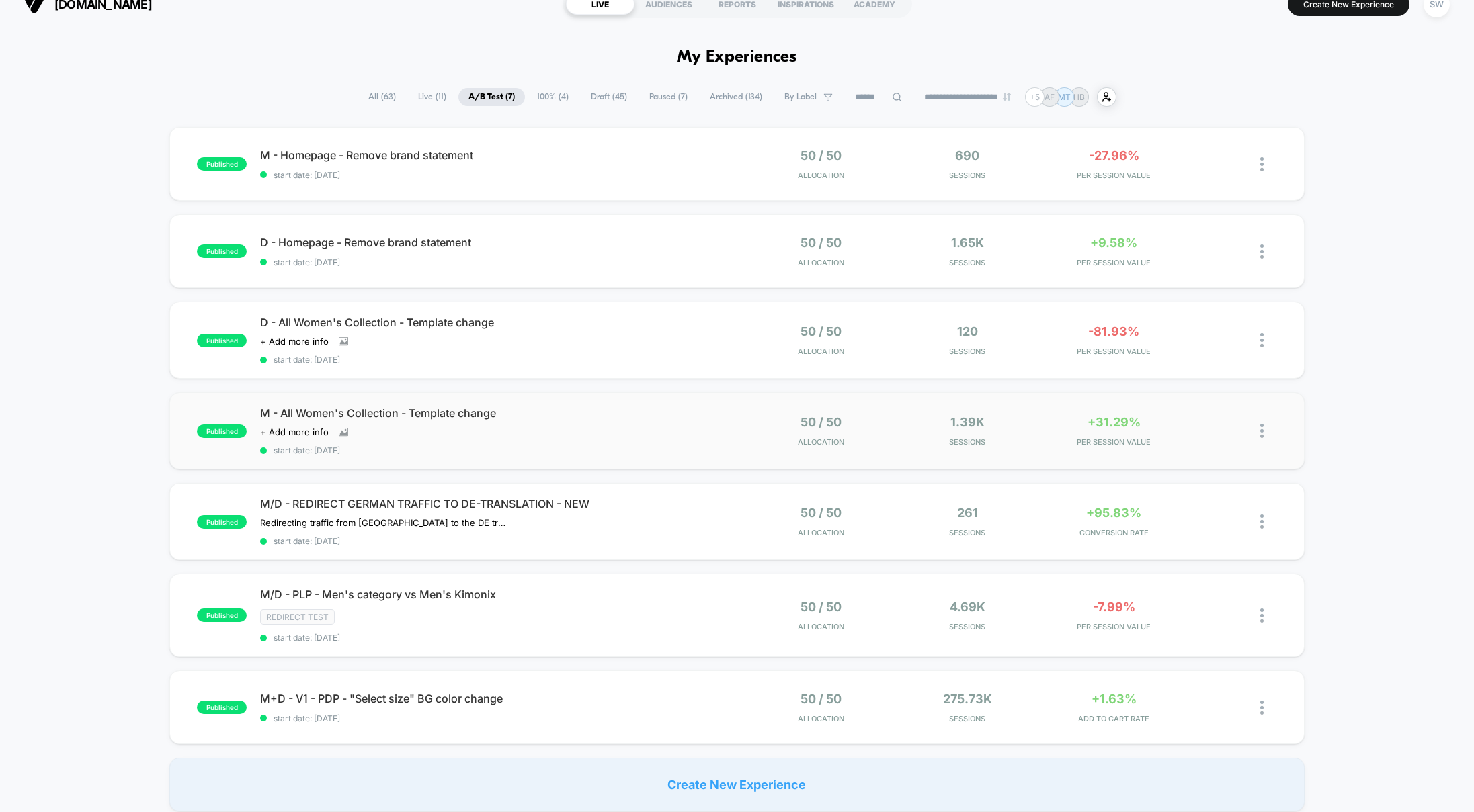
scroll to position [18, 0]
